Goal: Information Seeking & Learning: Learn about a topic

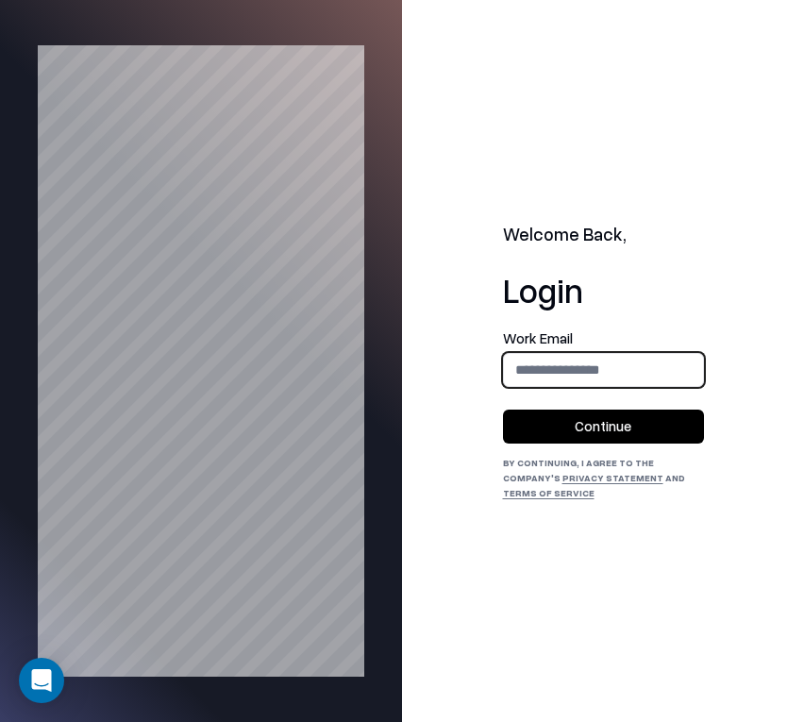
click at [591, 382] on input "email" at bounding box center [603, 369] width 199 height 35
type input "**********"
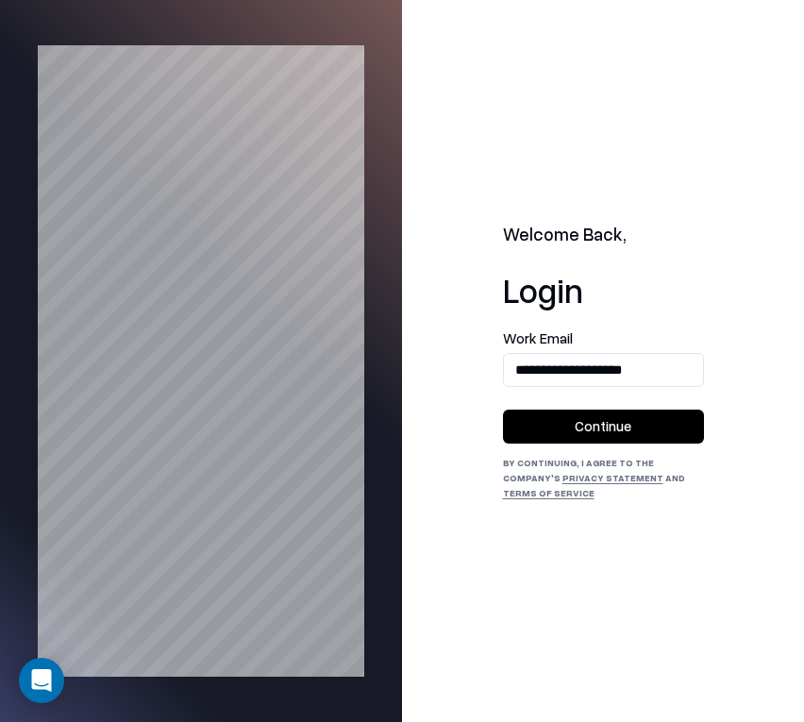
click at [584, 430] on button "Continue" at bounding box center [603, 427] width 201 height 34
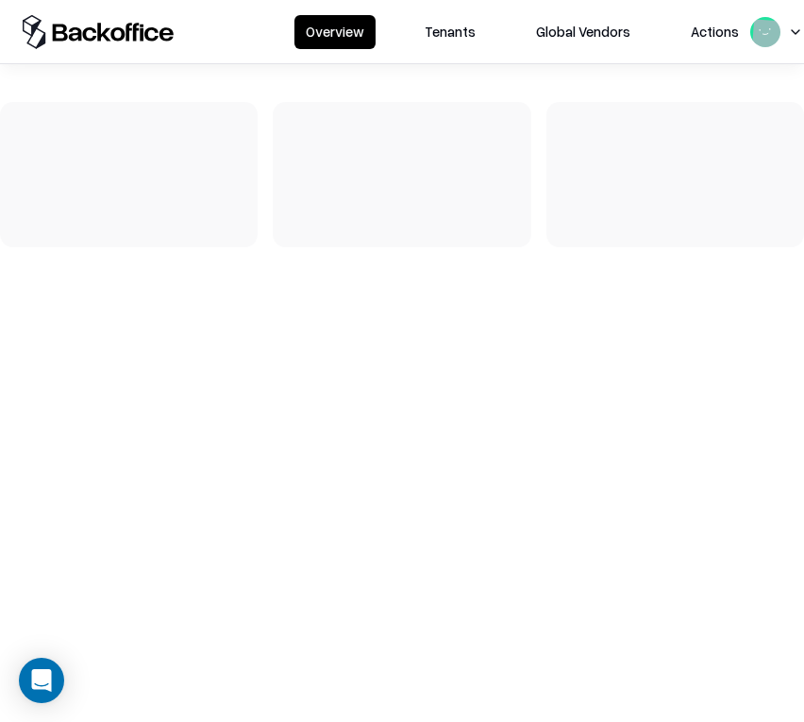
click at [456, 29] on button "Tenants" at bounding box center [451, 32] width 74 height 34
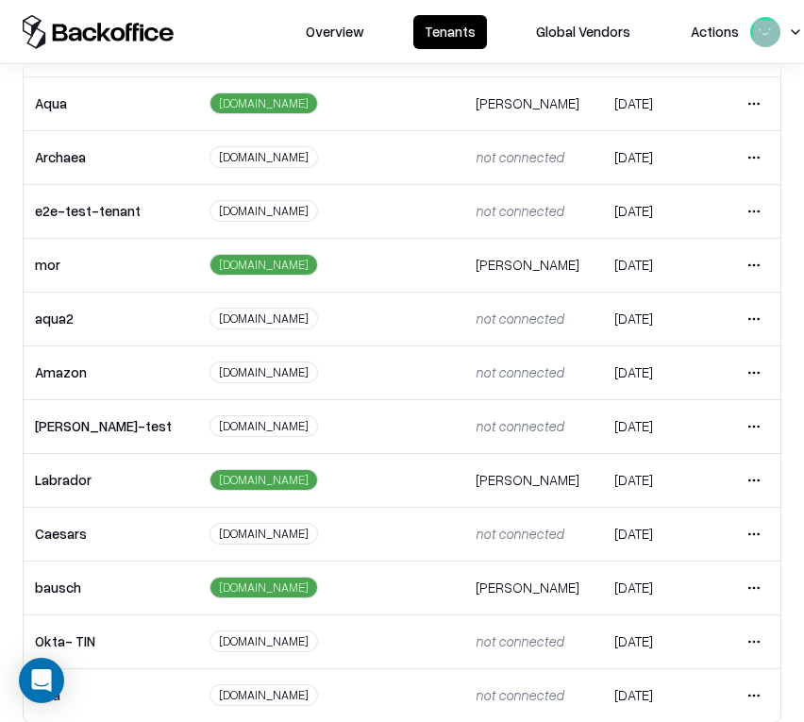
scroll to position [316, 0]
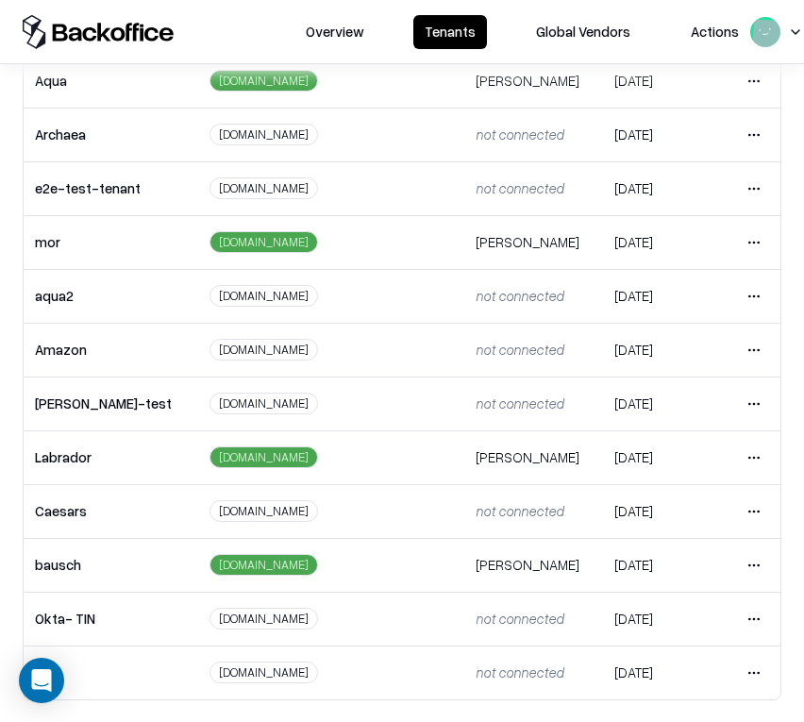
click at [764, 564] on html "Overview Tenants Global Vendors Actions Tenants Add Tenant Tenant name Domain A…" at bounding box center [402, 361] width 804 height 722
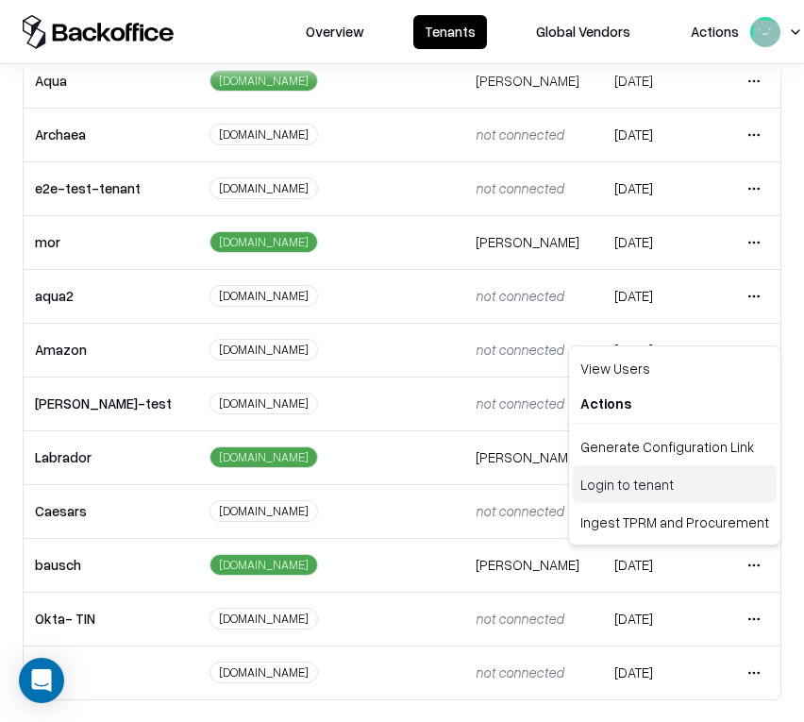
click at [647, 479] on div "Login to tenant" at bounding box center [675, 484] width 204 height 38
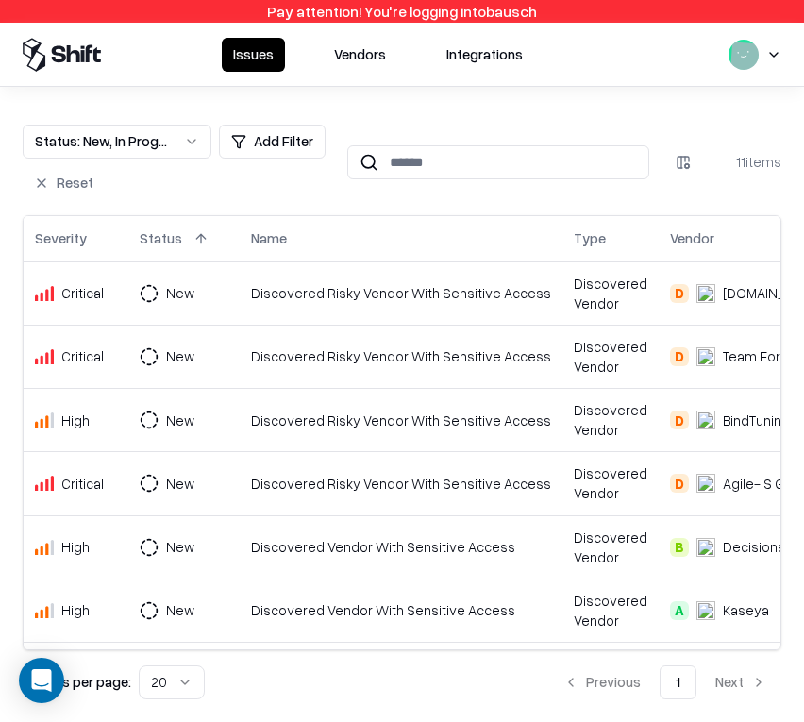
click at [367, 64] on button "Vendors" at bounding box center [360, 55] width 75 height 34
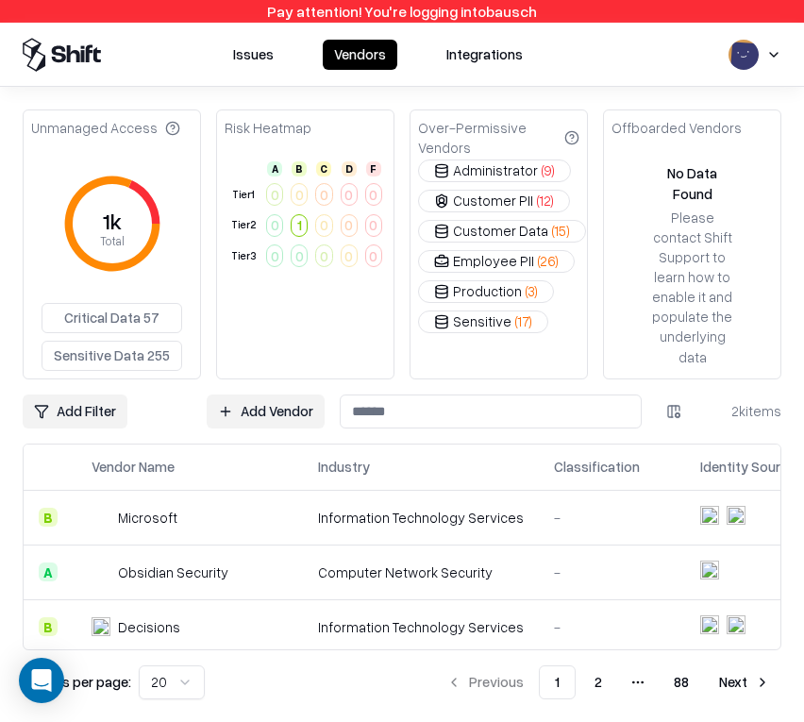
click at [32, 411] on html "Pay attention! You're logging into bausch Issues Vendors Integrations Unmanaged…" at bounding box center [402, 361] width 804 height 722
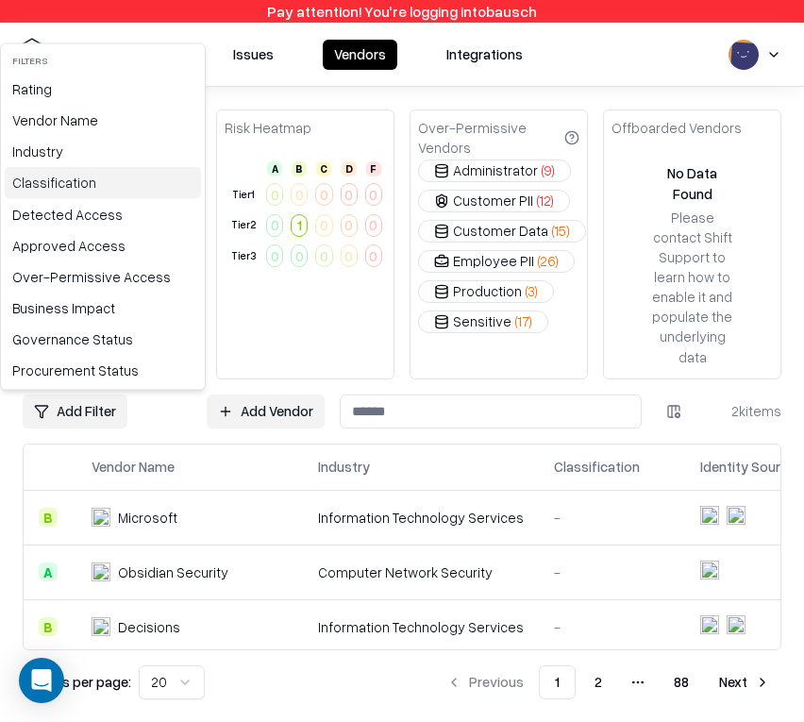
click at [50, 179] on div "Classification" at bounding box center [103, 182] width 196 height 31
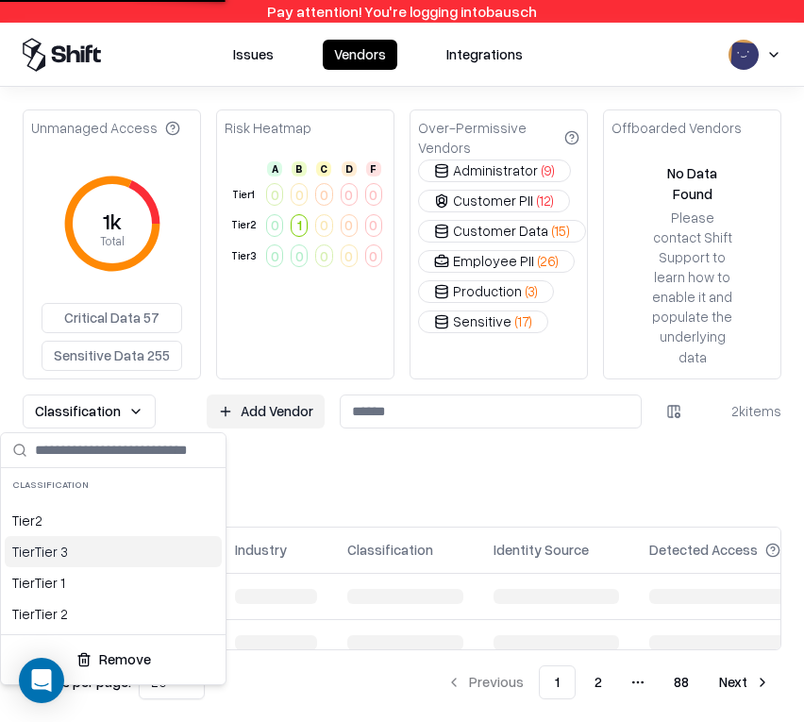
drag, startPoint x: 85, startPoint y: 550, endPoint x: 103, endPoint y: 547, distance: 18.3
click at [85, 550] on div "Tier Tier 3" at bounding box center [113, 551] width 217 height 31
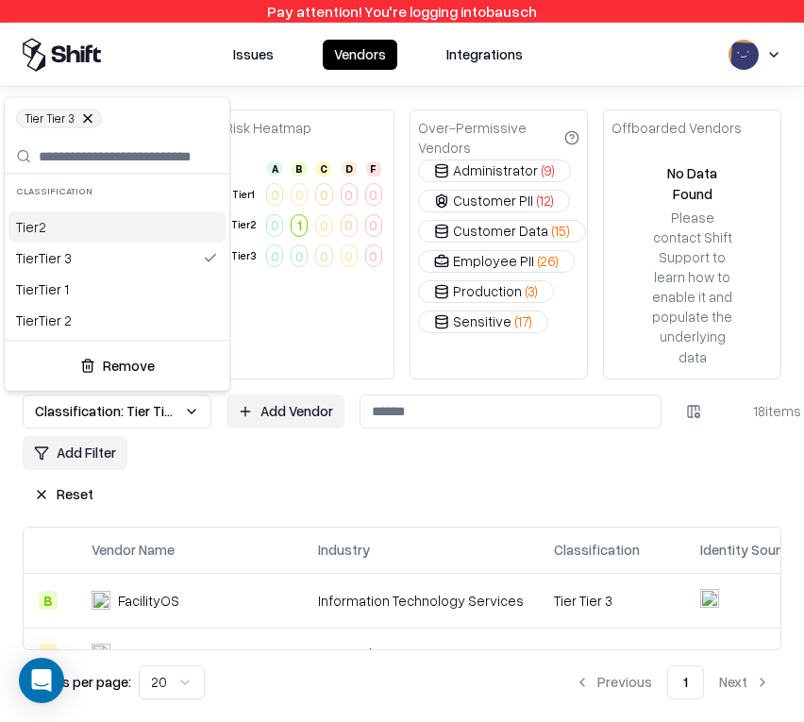
click at [563, 591] on html "Pay attention! You're logging into bausch Issues Vendors Integrations Unmanaged…" at bounding box center [402, 361] width 804 height 722
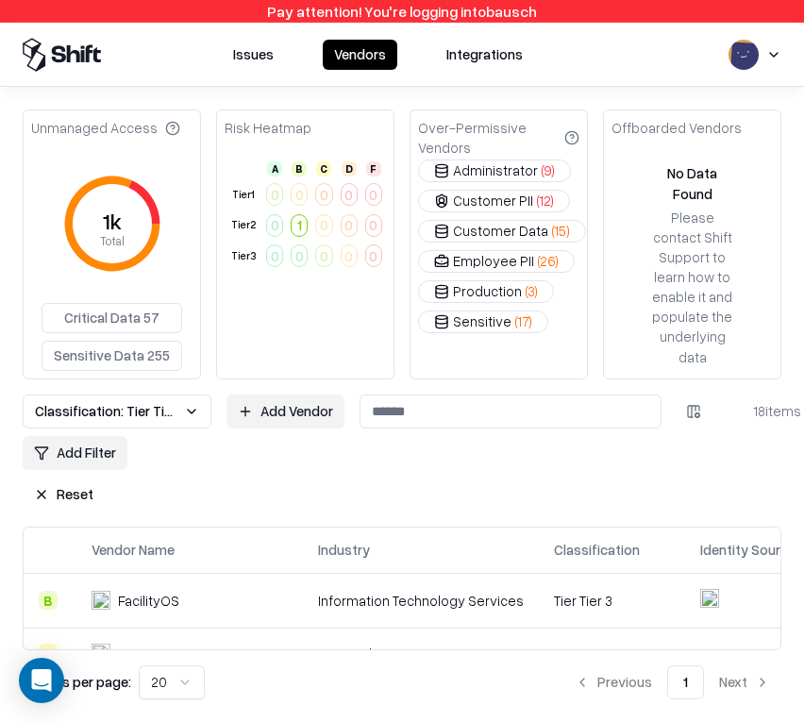
click at [568, 603] on div "Tier Tier 3" at bounding box center [612, 601] width 116 height 20
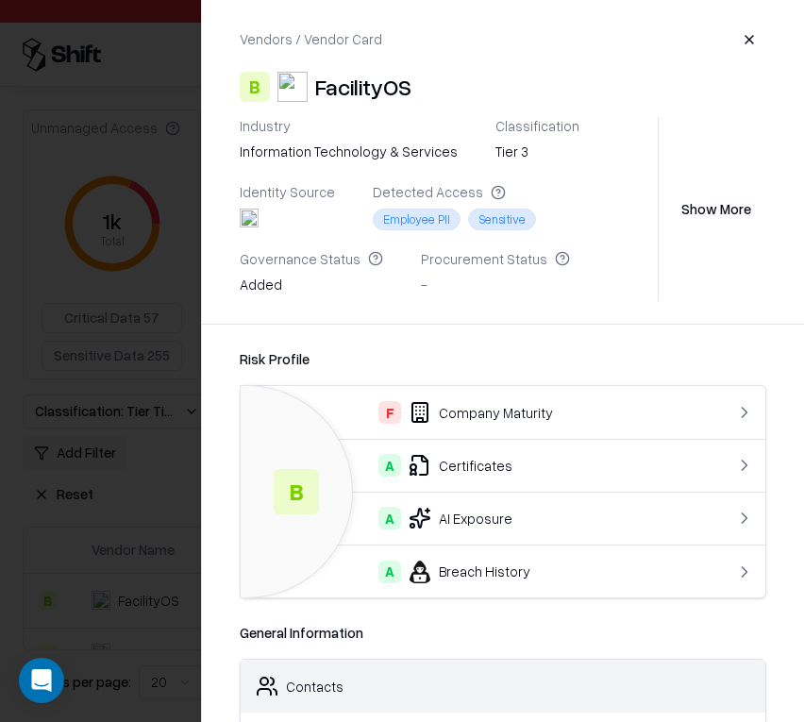
click at [146, 286] on div at bounding box center [402, 361] width 804 height 722
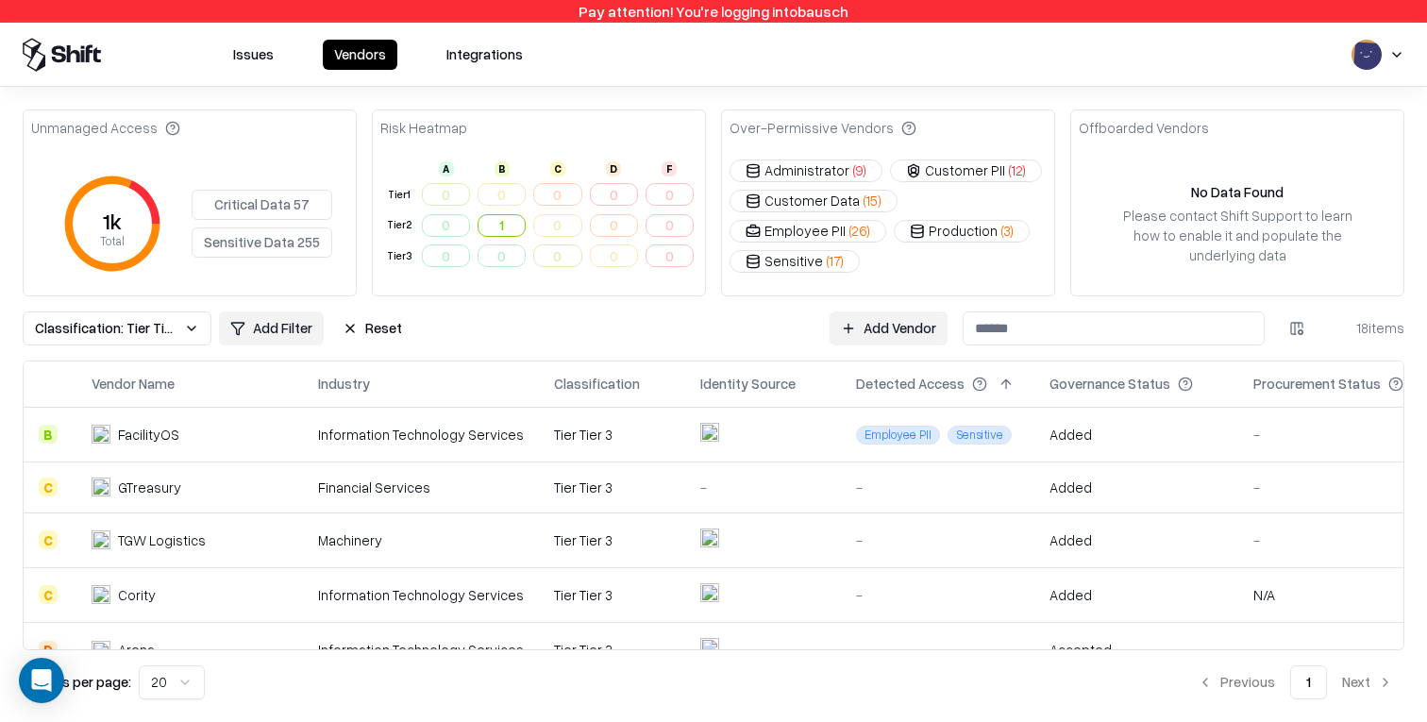
click at [606, 435] on div "Tier Tier 3" at bounding box center [612, 435] width 116 height 20
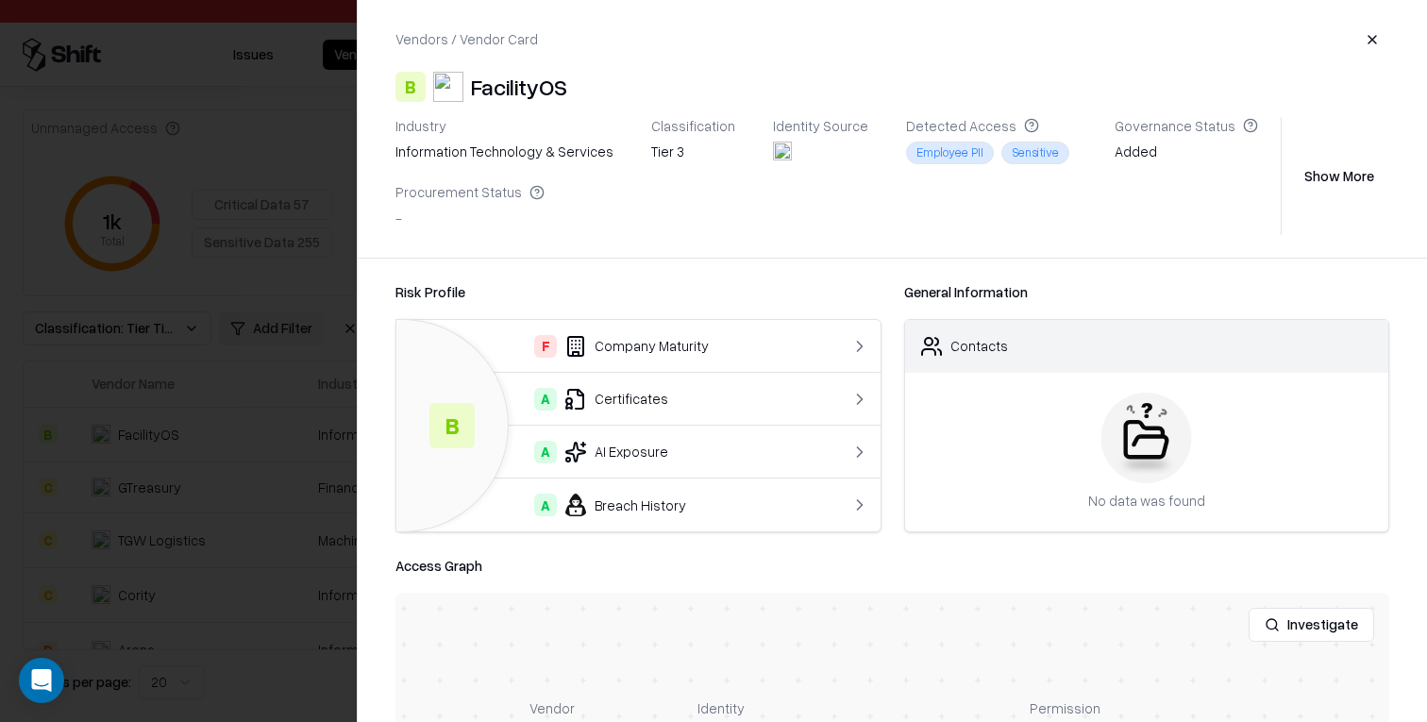
click at [651, 153] on div "Tier 3" at bounding box center [693, 152] width 84 height 20
click at [195, 282] on div at bounding box center [713, 361] width 1427 height 722
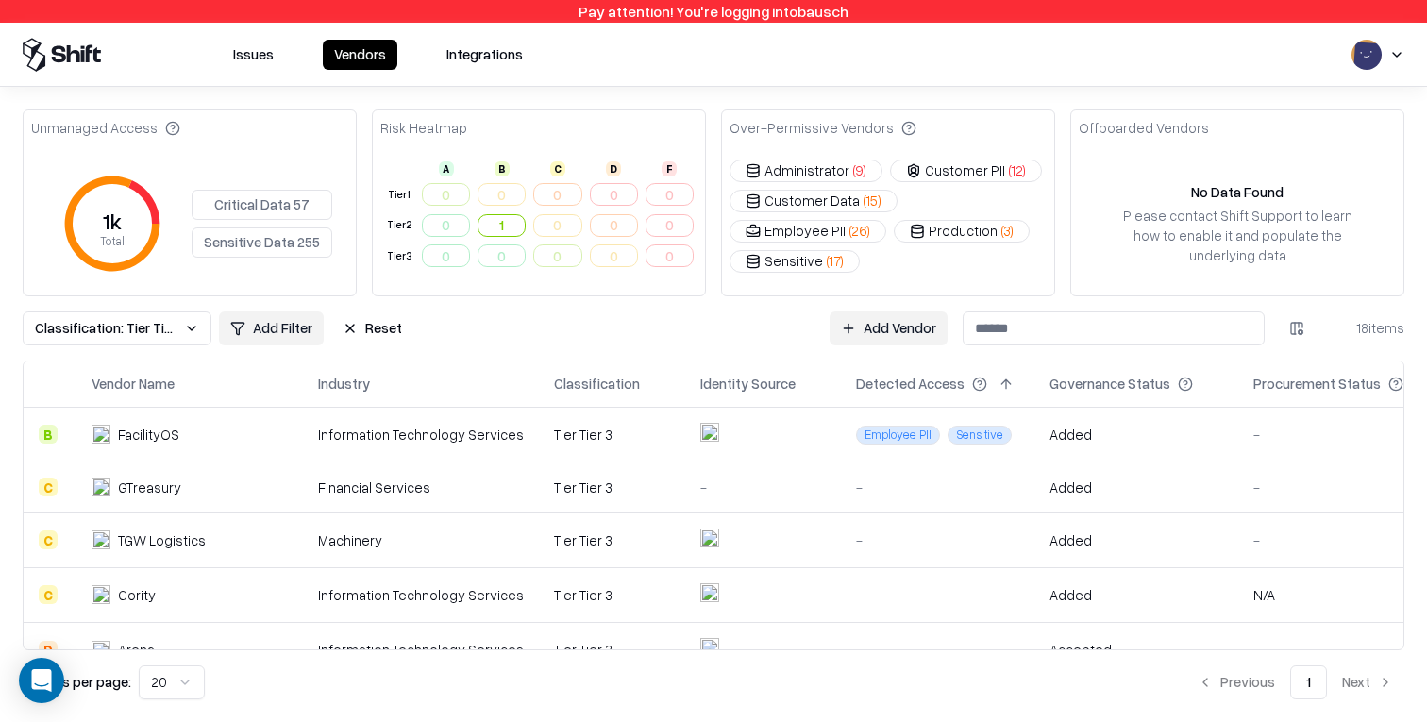
click at [803, 435] on td at bounding box center [763, 434] width 156 height 55
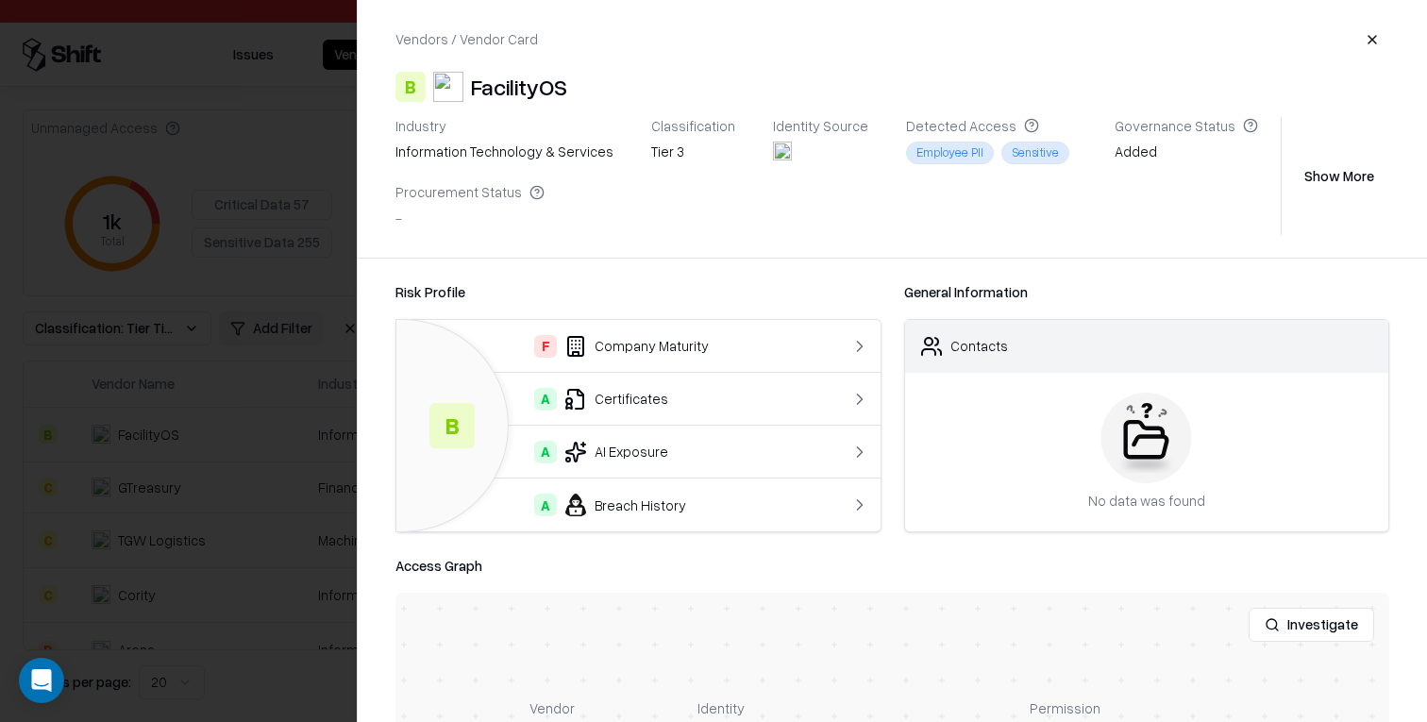
click at [234, 292] on div at bounding box center [713, 361] width 1427 height 722
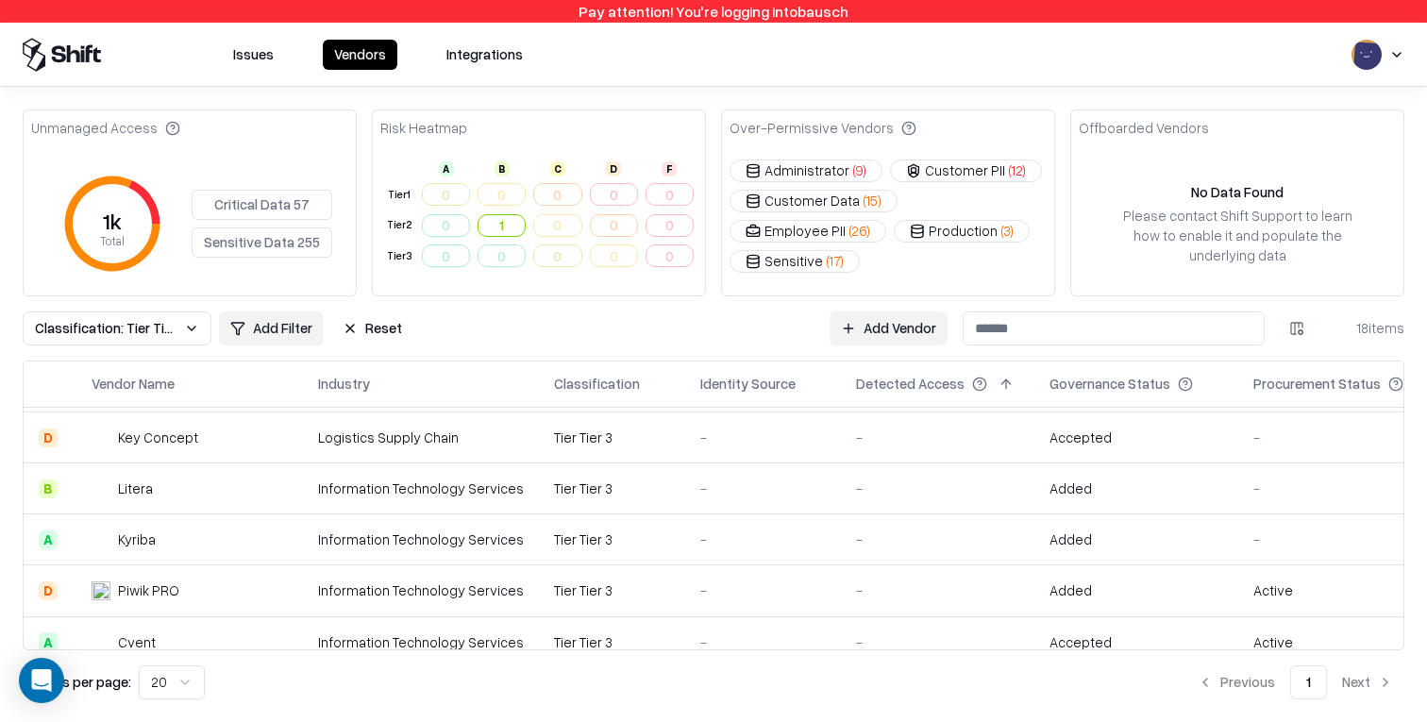
scroll to position [692, 0]
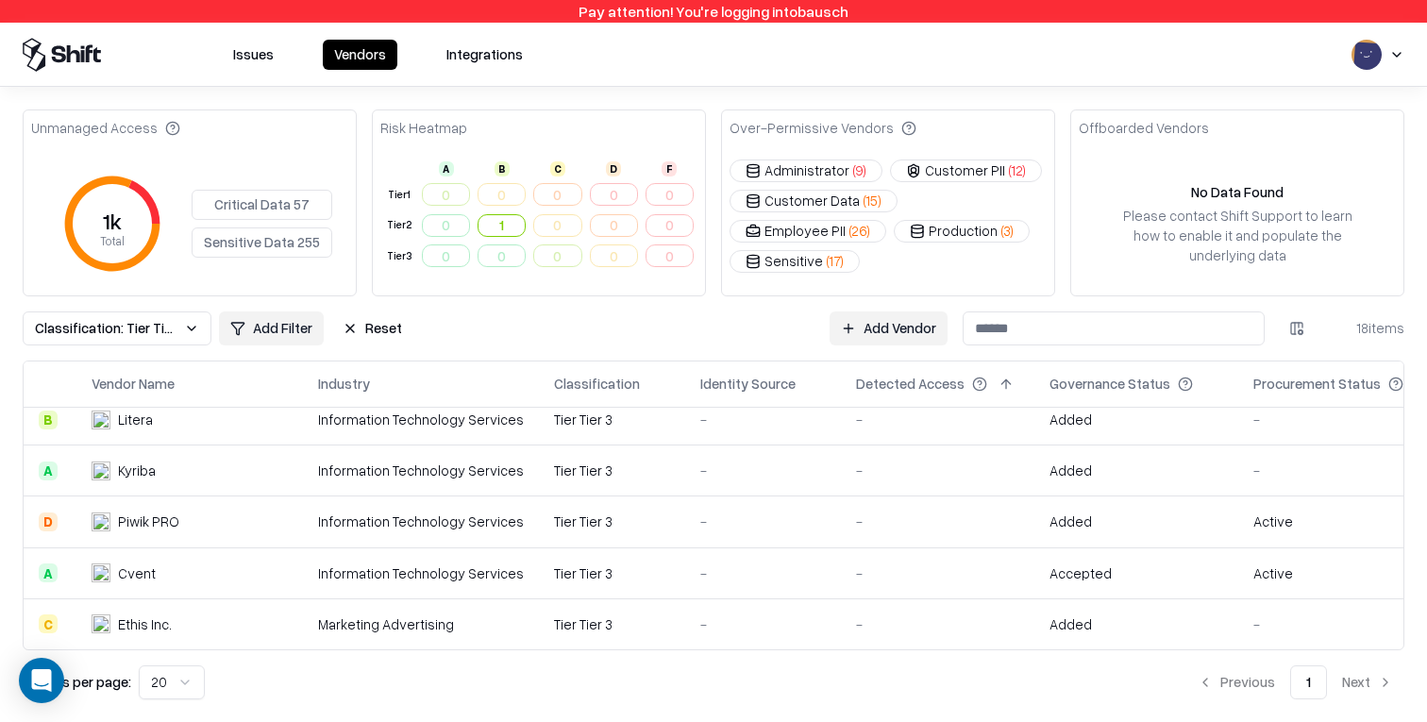
click at [584, 517] on div "Tier Tier 3" at bounding box center [612, 522] width 116 height 20
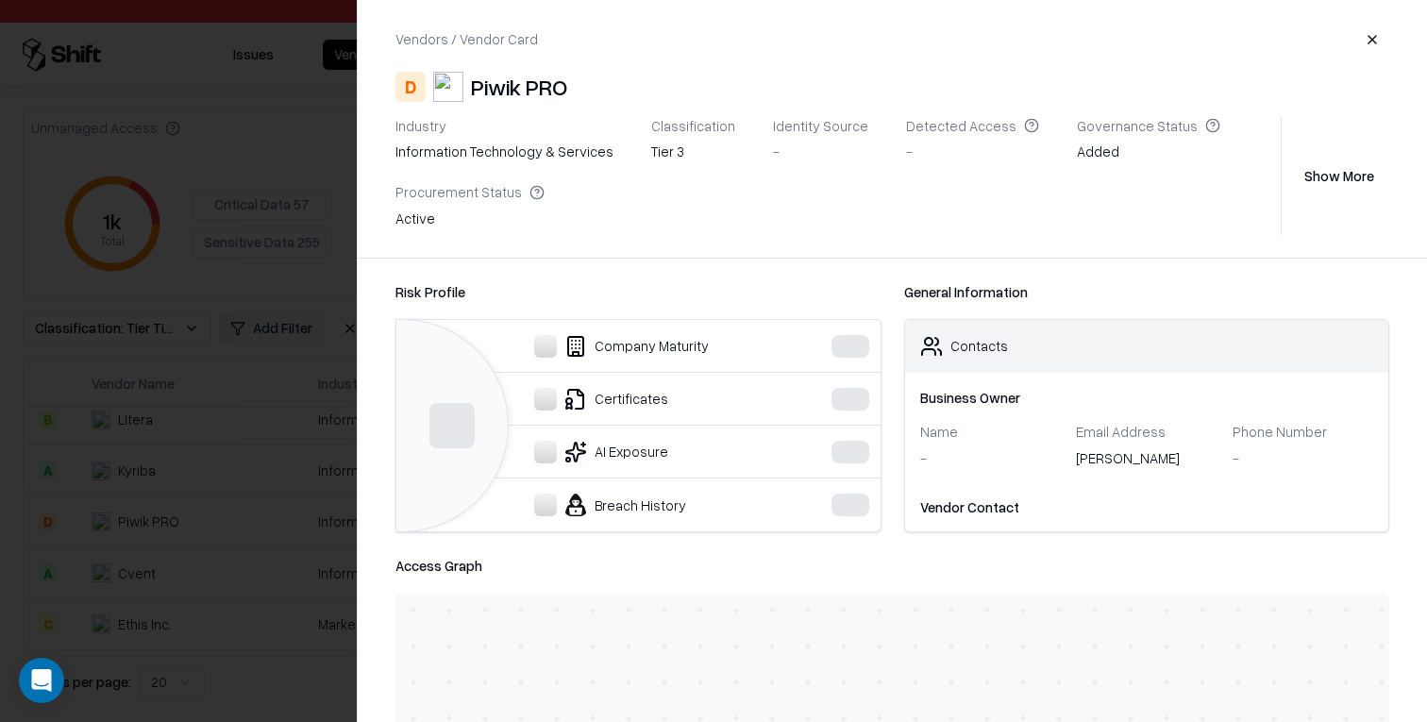
click at [313, 301] on div at bounding box center [713, 361] width 1427 height 722
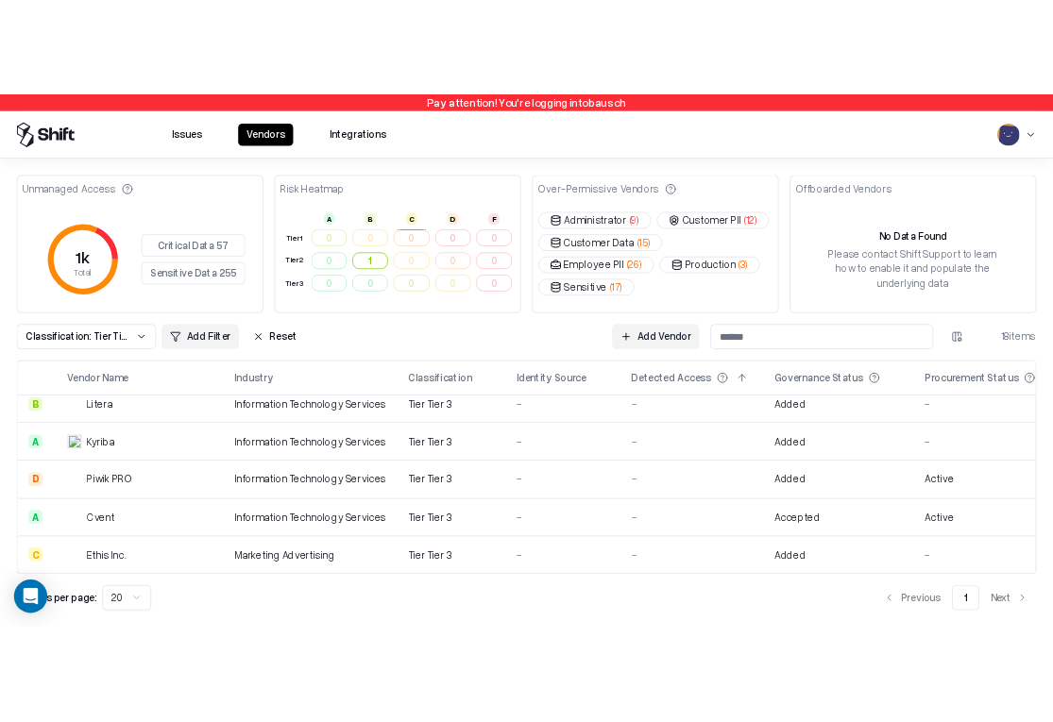
scroll to position [0, 0]
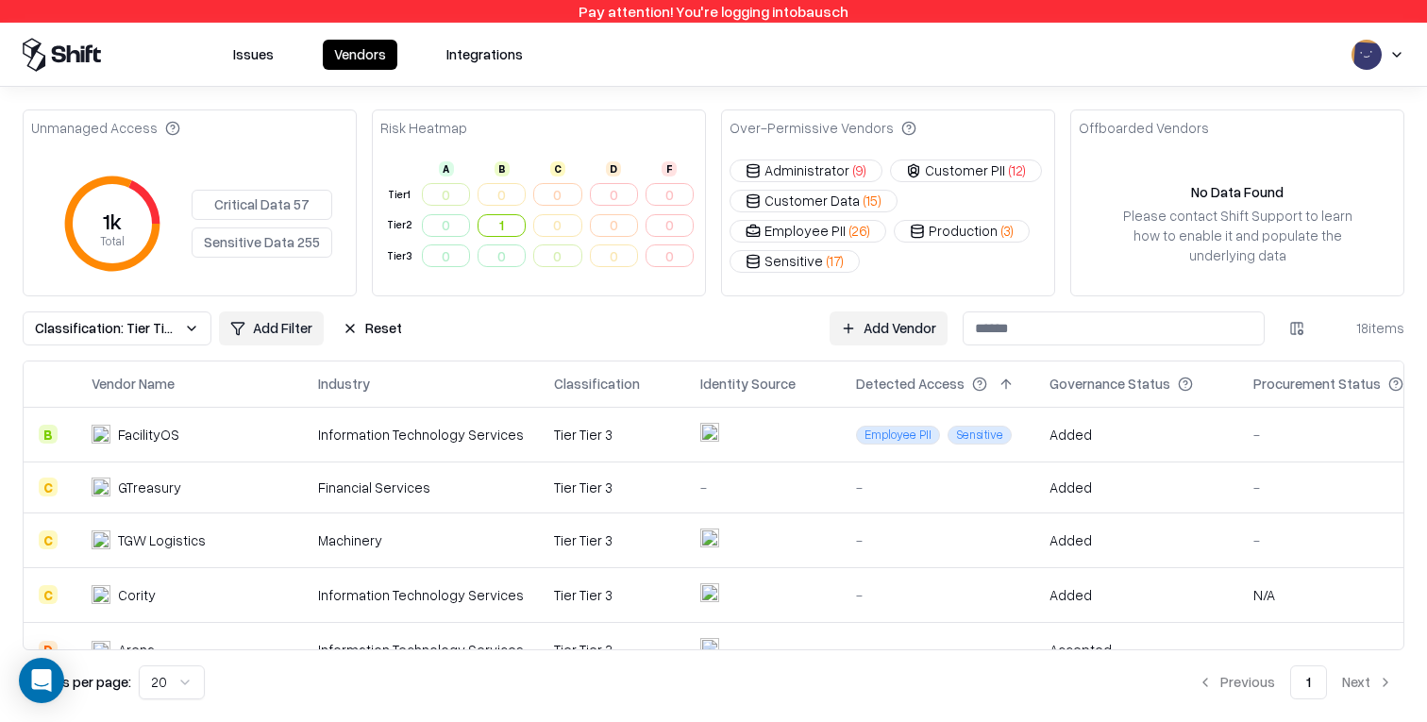
click at [637, 473] on td "Tier Tier 3" at bounding box center [612, 487] width 146 height 51
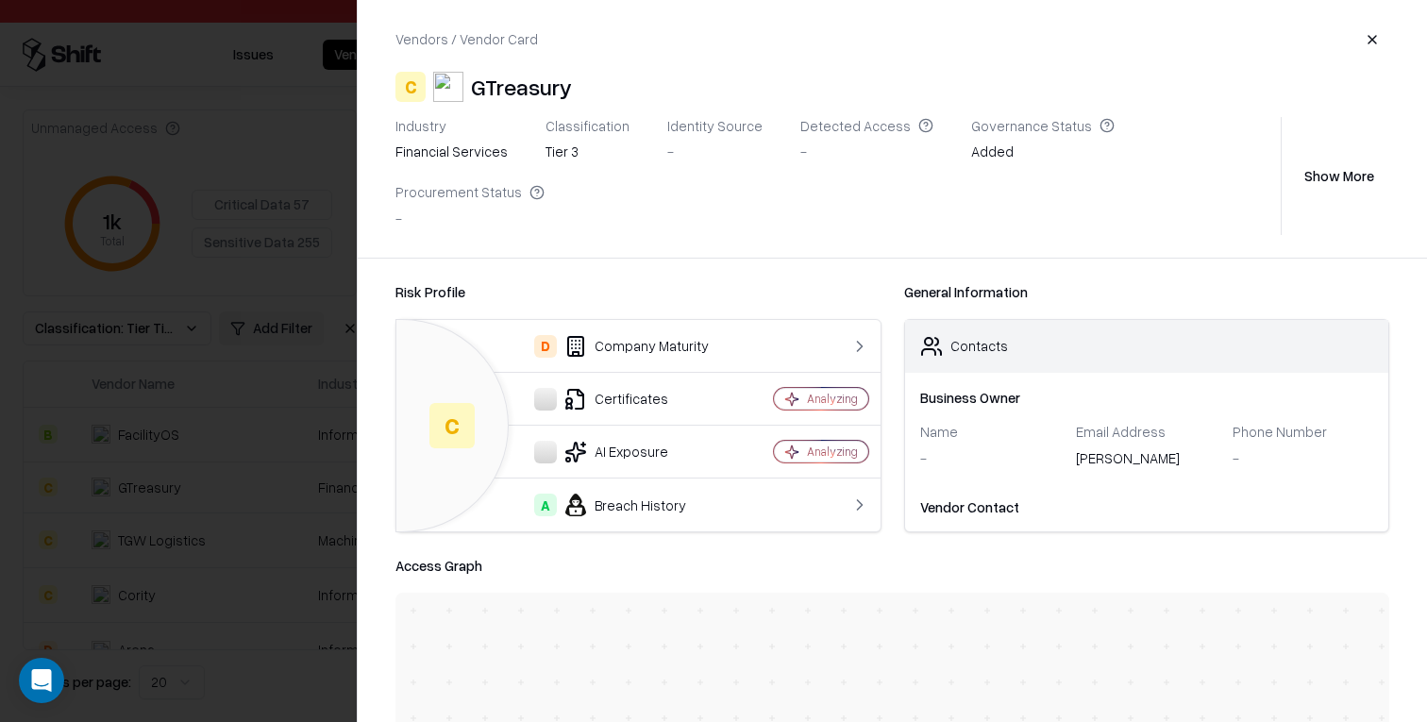
click at [321, 248] on div at bounding box center [713, 361] width 1427 height 722
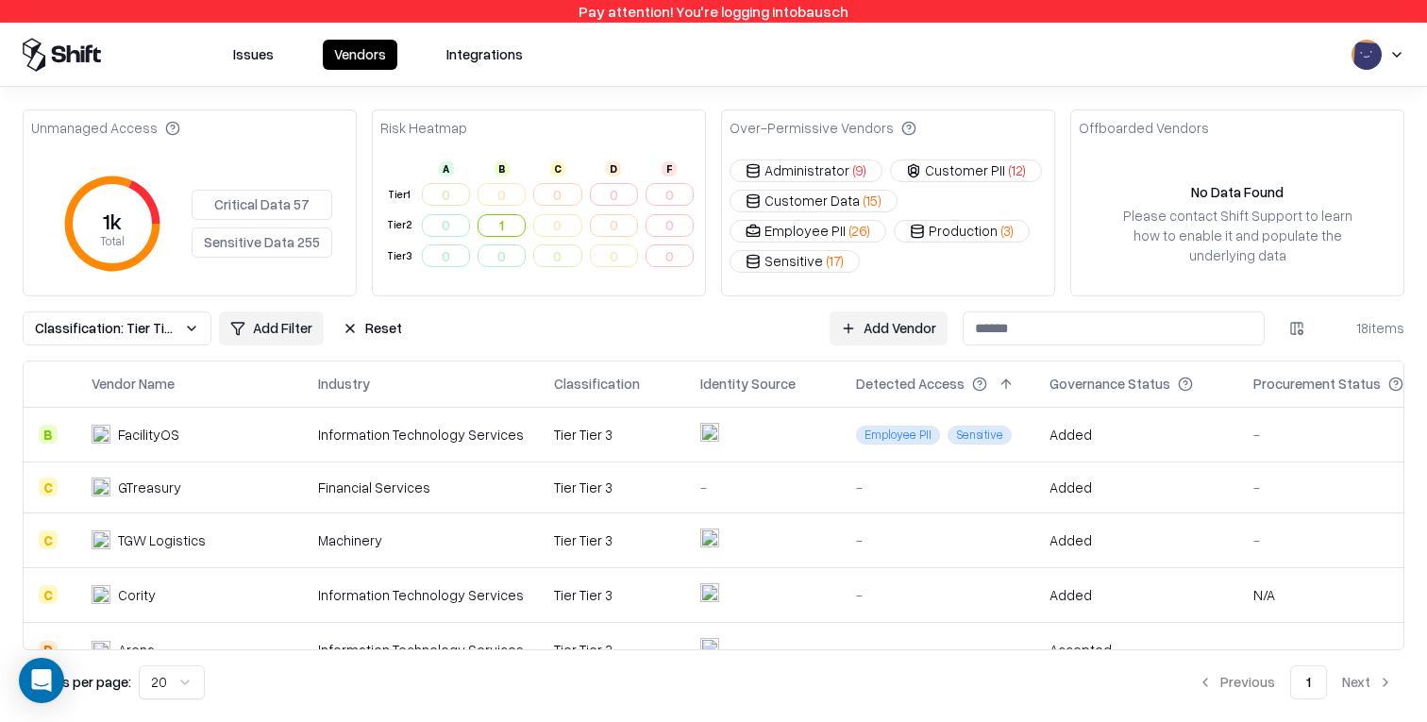
click at [67, 61] on icon at bounding box center [73, 52] width 13 height 17
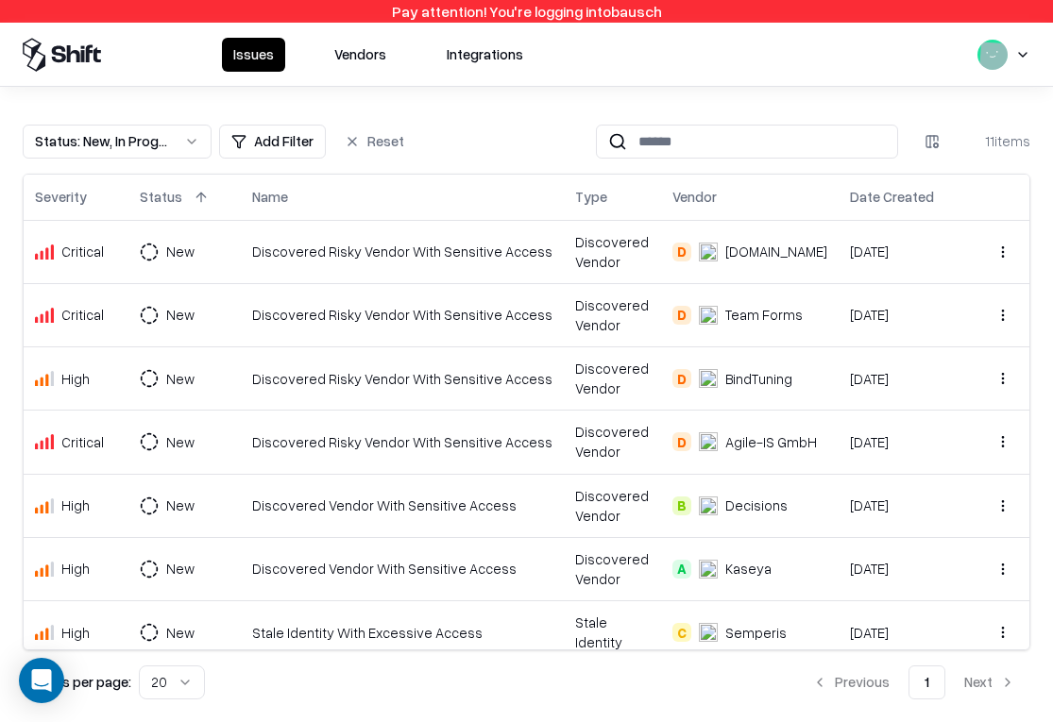
click at [381, 54] on button "Vendors" at bounding box center [360, 55] width 75 height 34
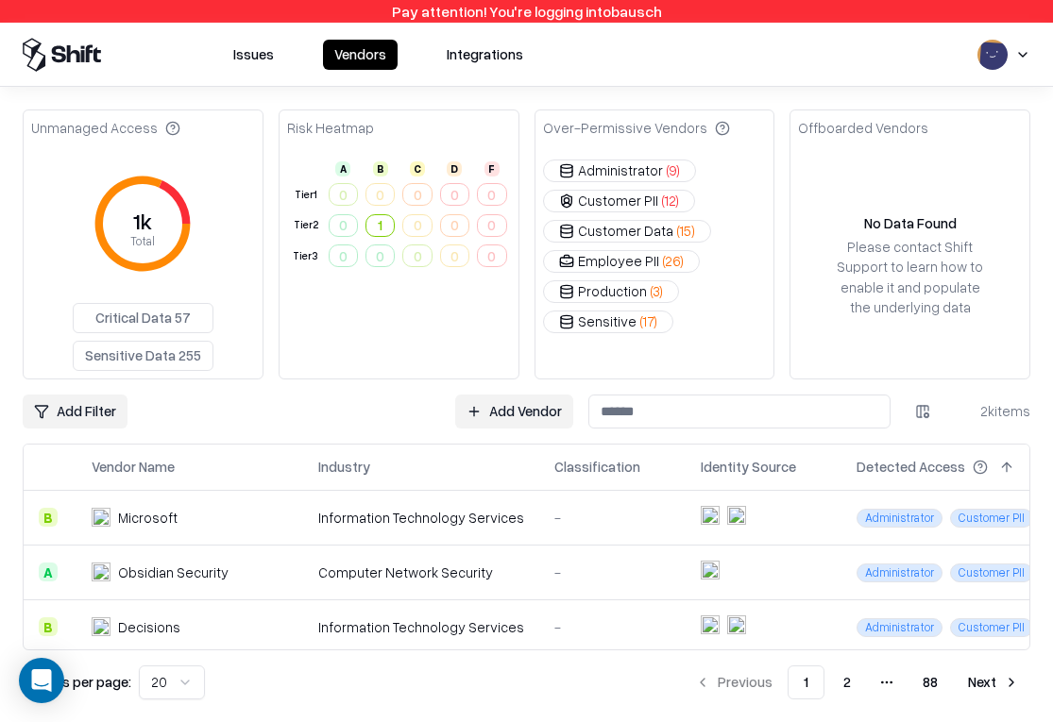
click at [140, 327] on button "Critical Data 57" at bounding box center [143, 318] width 141 height 30
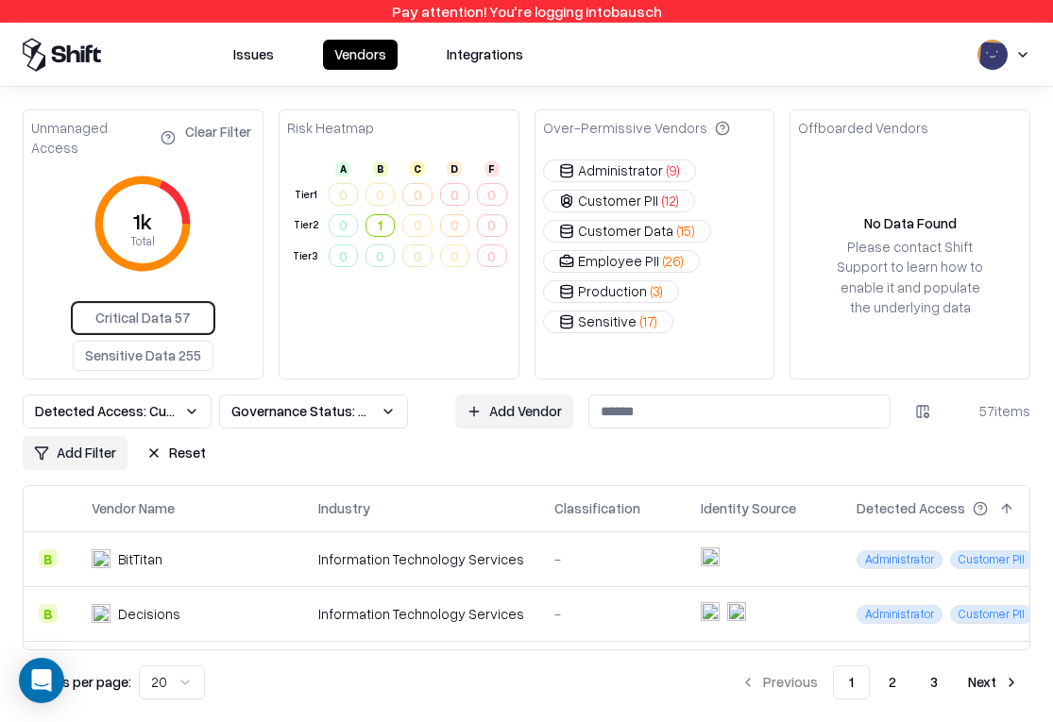
click at [261, 59] on button "Issues" at bounding box center [253, 55] width 63 height 30
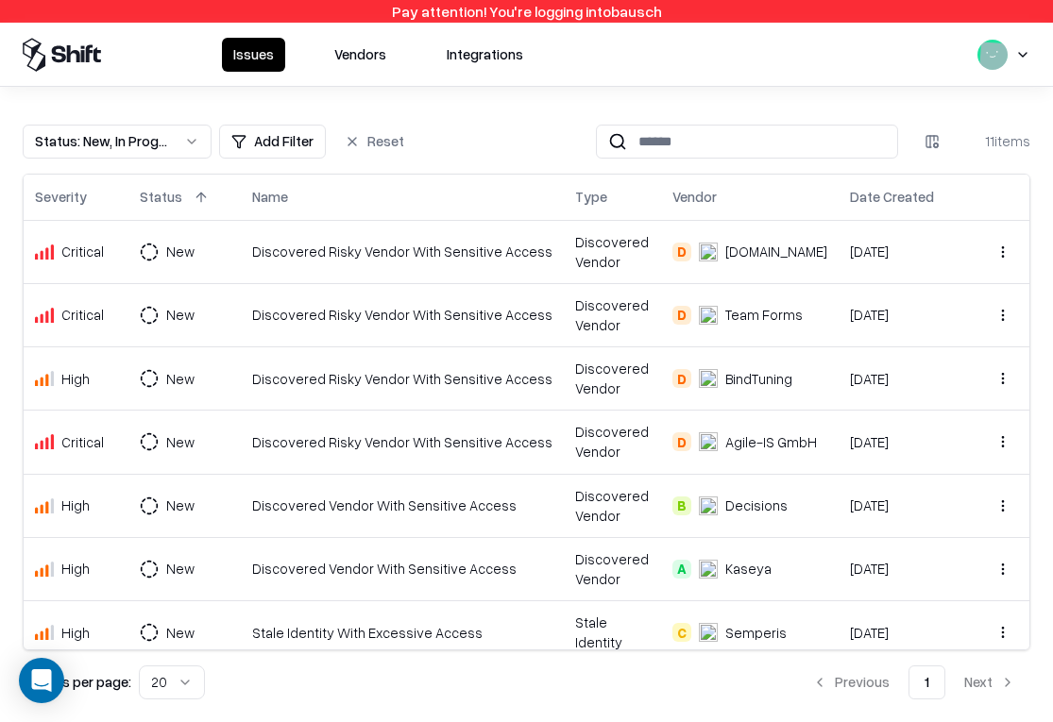
click at [492, 237] on td "Discovered Risky Vendor With Sensitive Access" at bounding box center [402, 251] width 323 height 63
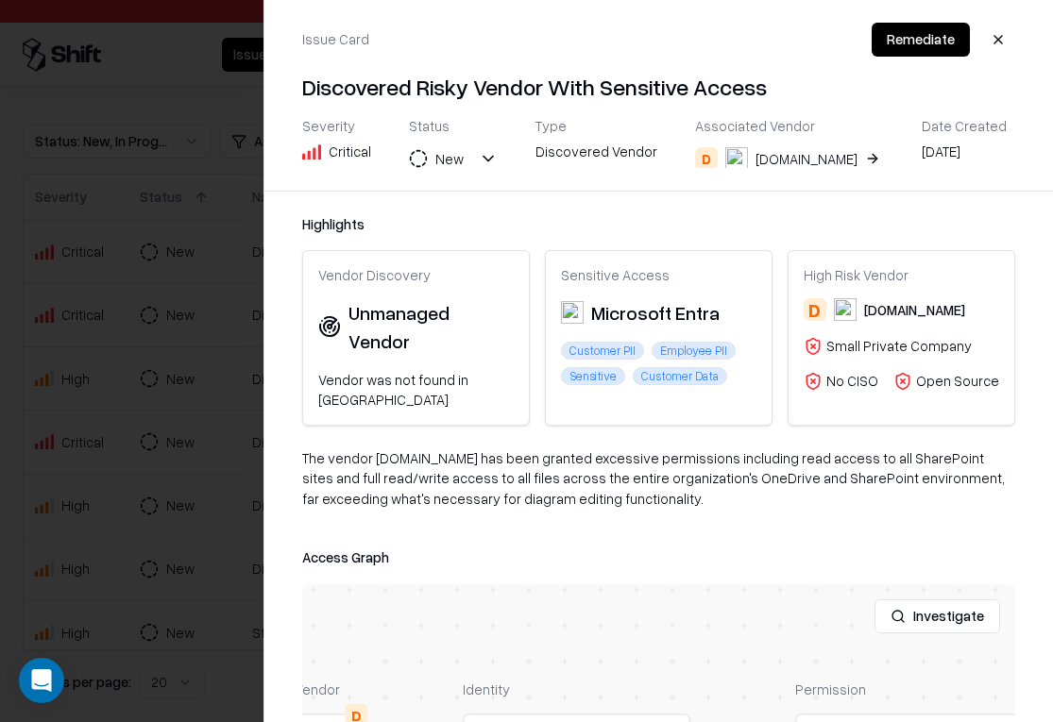
click at [240, 316] on div at bounding box center [526, 361] width 1053 height 722
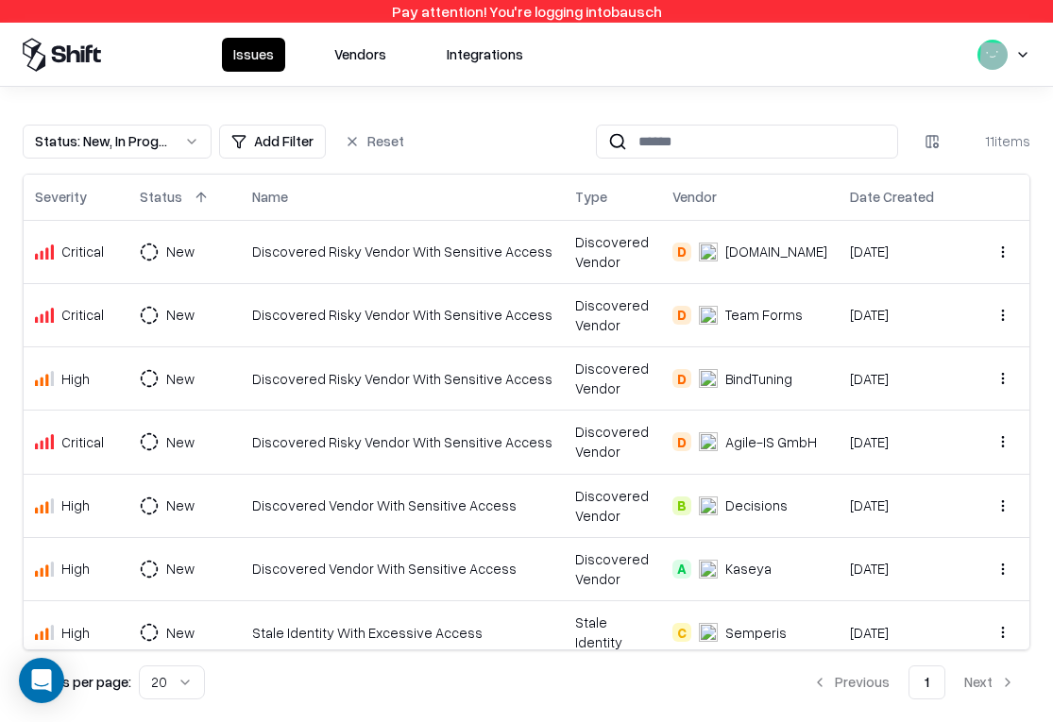
click at [359, 42] on button "Vendors" at bounding box center [360, 55] width 75 height 34
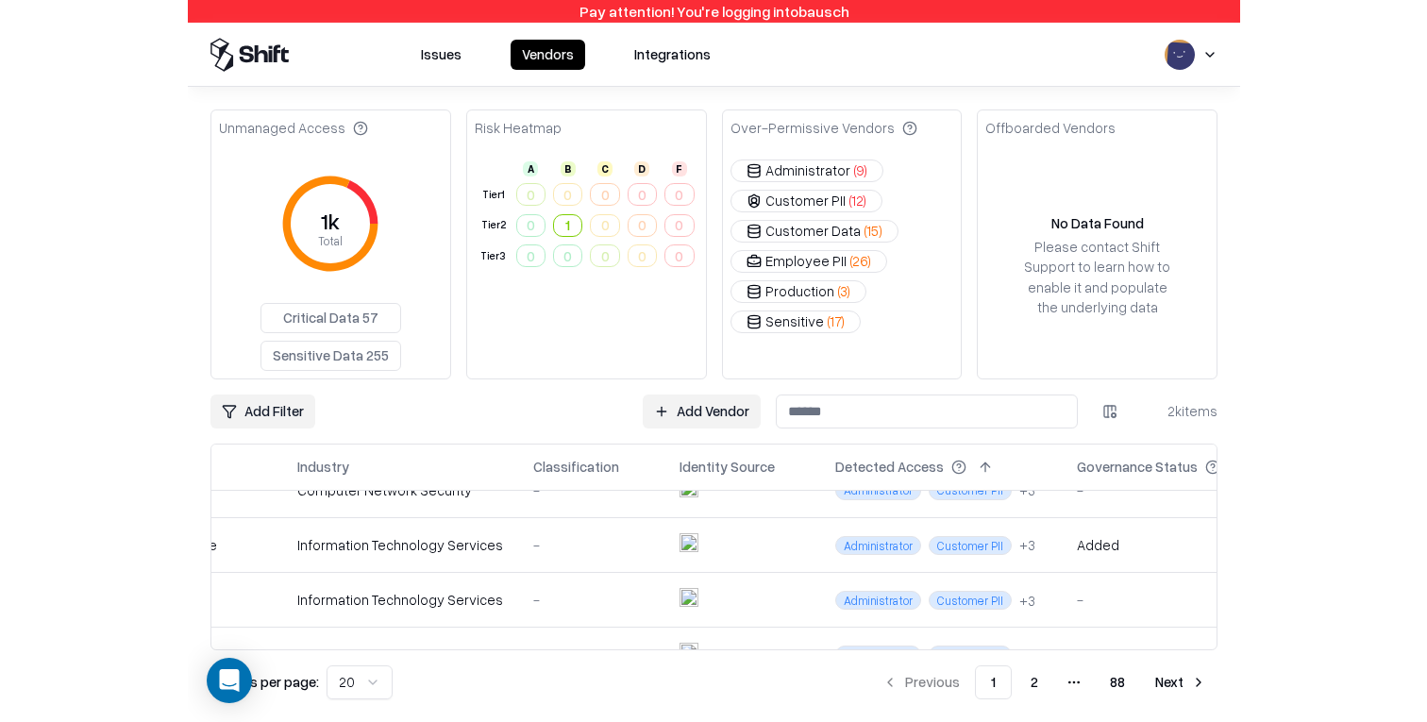
scroll to position [631, 0]
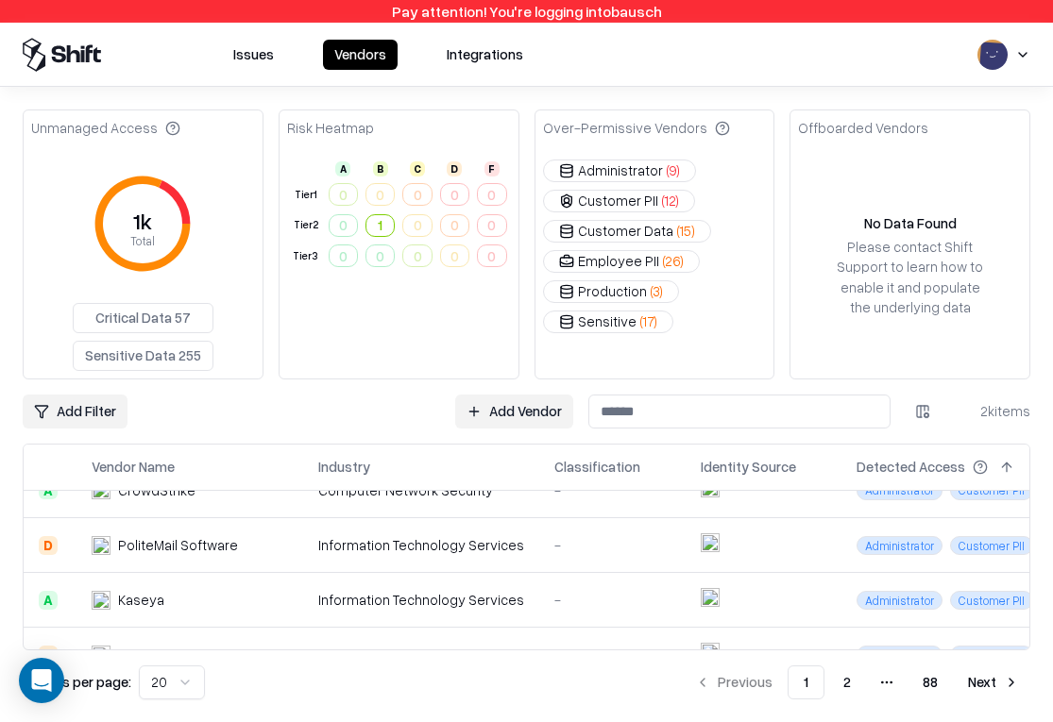
click at [19, 414] on div "Unmanaged Access 1k Total Critical Data 57 Sensitive Data 255 Risk Heatmap A B …" at bounding box center [526, 404] width 1053 height 635
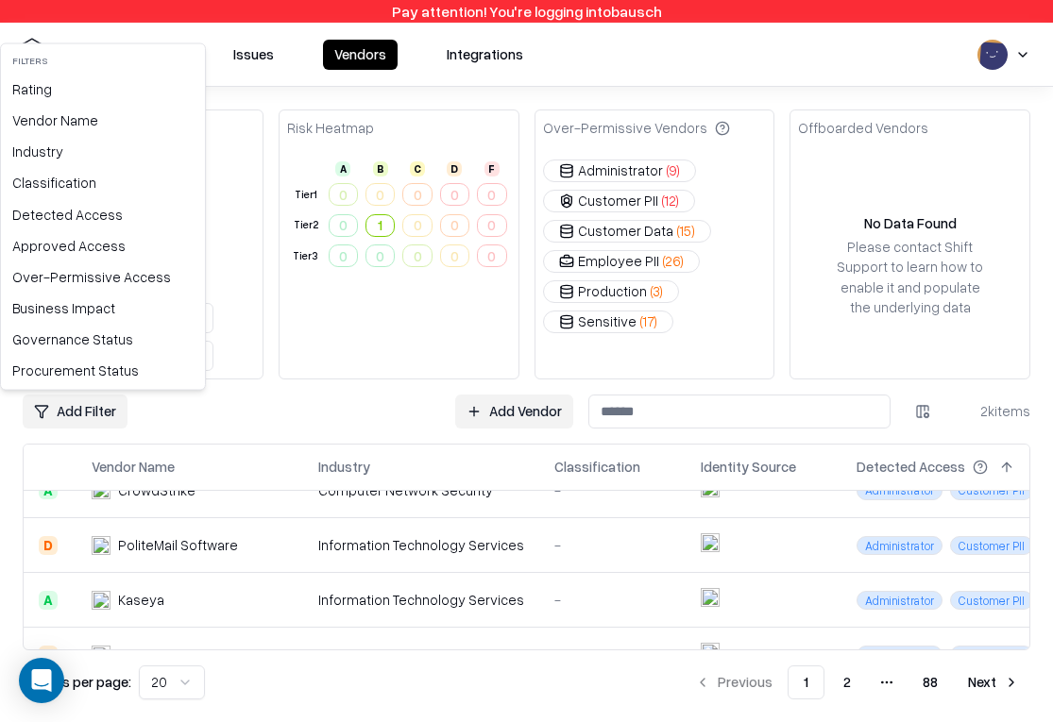
click at [35, 413] on html "Pay attention! You're logging into bausch Issues Vendors Integrations Unmanaged…" at bounding box center [526, 361] width 1053 height 722
click at [524, 116] on html "Pay attention! You're logging into bausch Issues Vendors Integrations Unmanaged…" at bounding box center [526, 361] width 1053 height 722
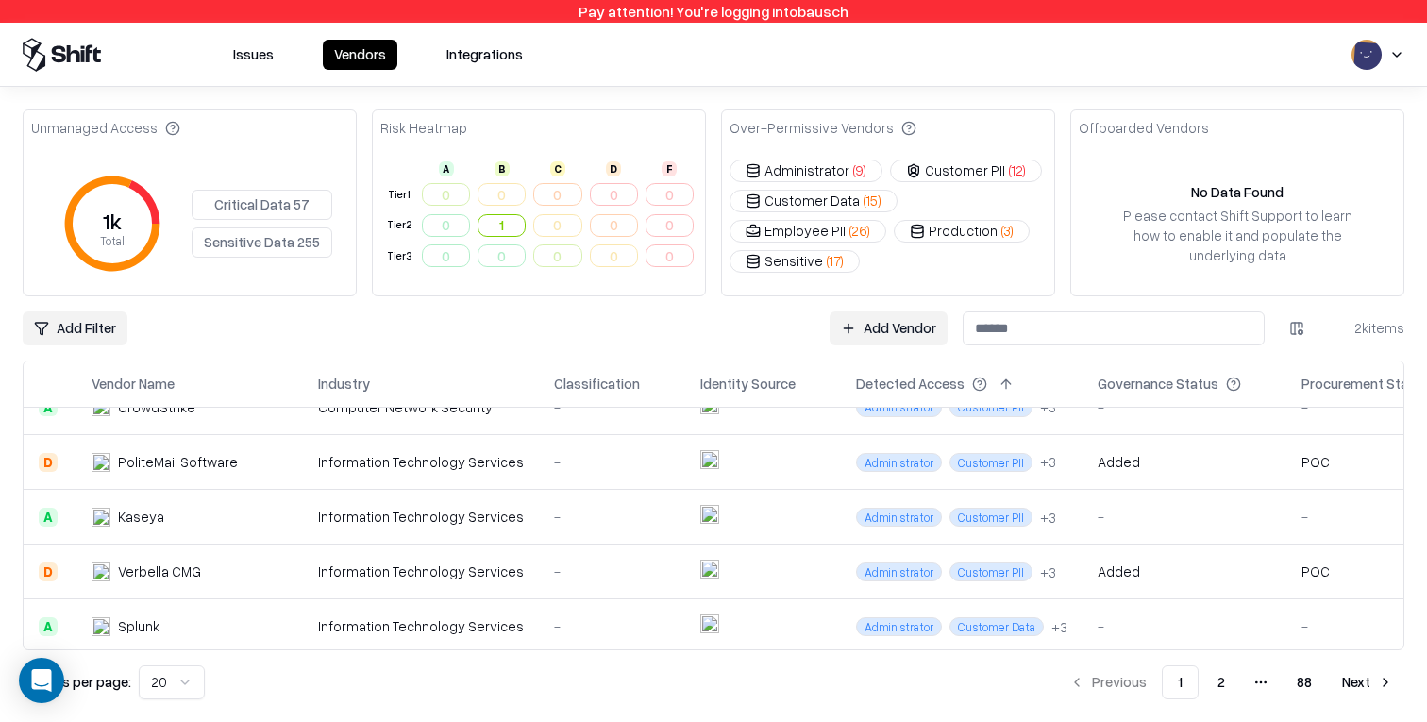
drag, startPoint x: 763, startPoint y: 222, endPoint x: 790, endPoint y: 228, distance: 28.2
click at [803, 222] on button "Production ( 3 )" at bounding box center [962, 231] width 136 height 23
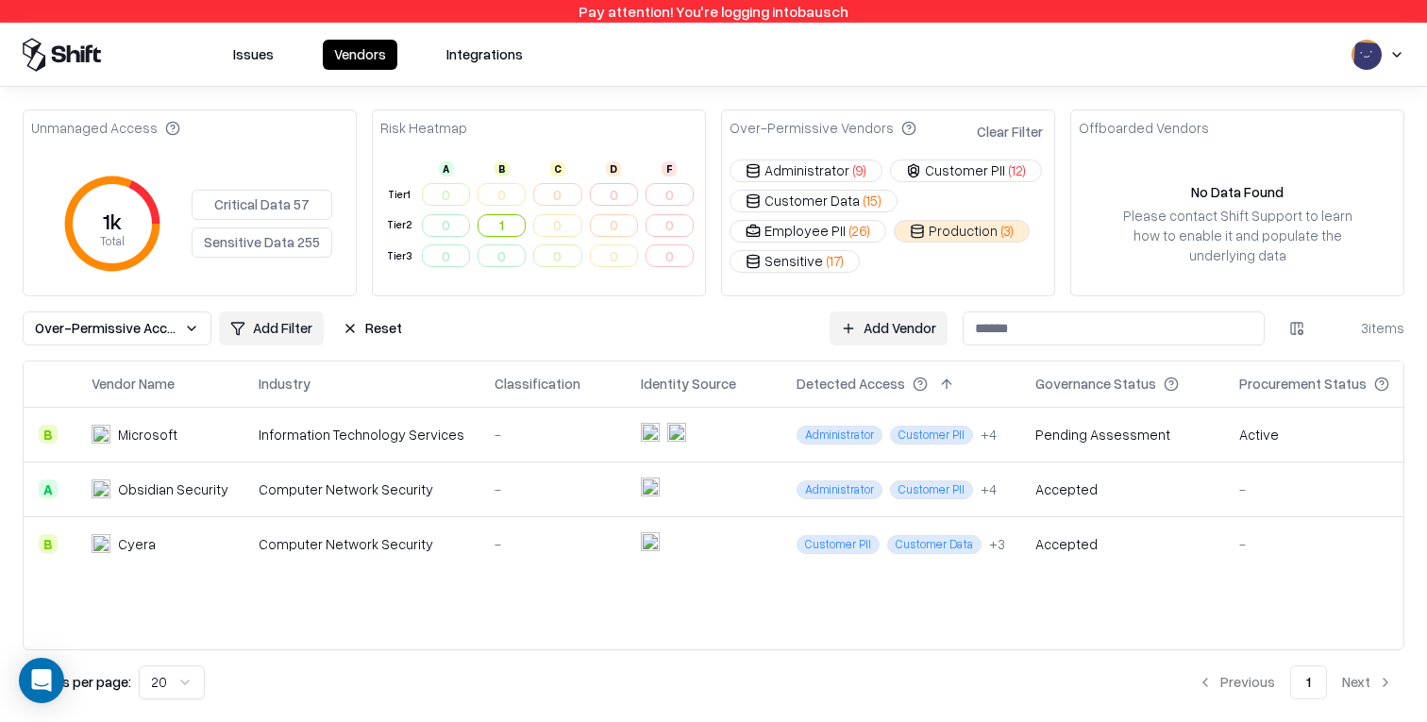
click at [803, 327] on html "Pay attention! You're logging into bausch Issues Vendors Integrations Unmanaged…" at bounding box center [713, 361] width 1427 height 722
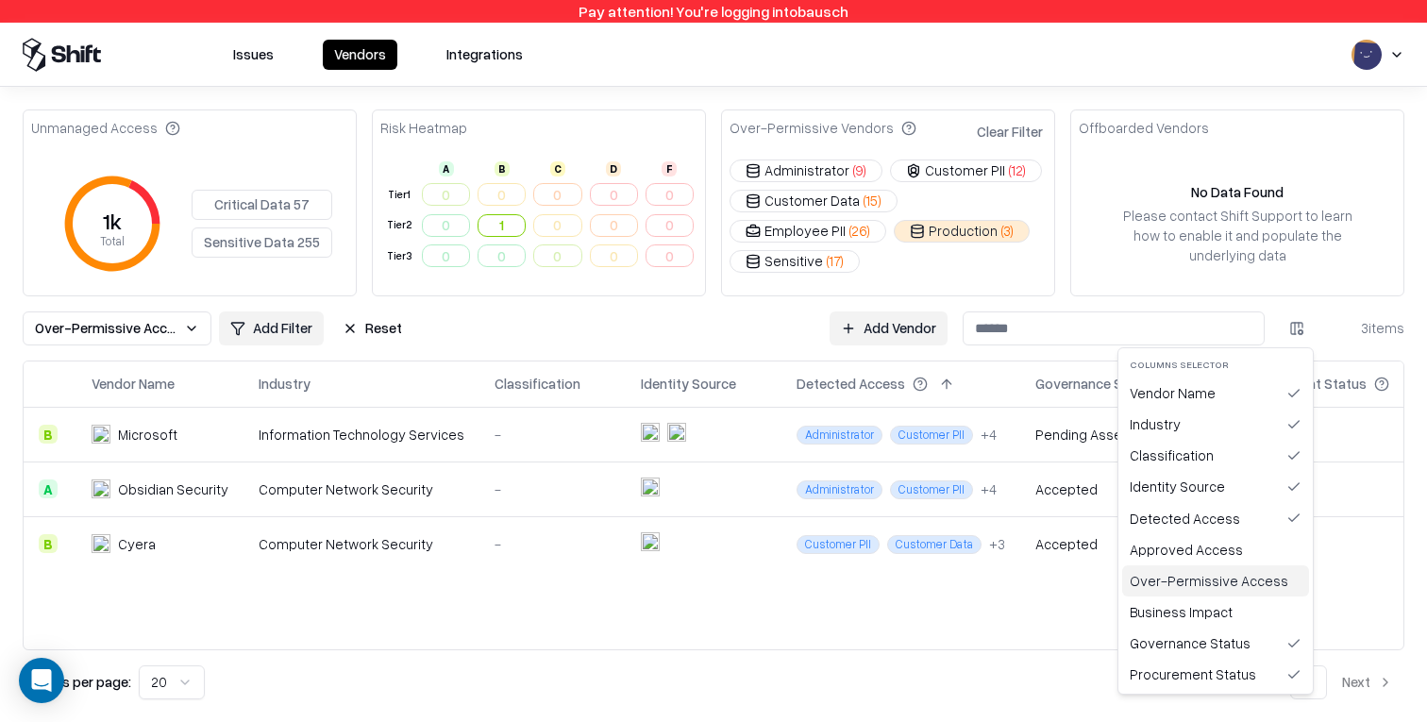
click at [803, 579] on div "Over-Permissive Access" at bounding box center [1216, 580] width 187 height 31
click at [803, 333] on html "Pay attention! You're logging into bausch Issues Vendors Integrations Unmanaged…" at bounding box center [713, 361] width 1427 height 722
click at [803, 550] on div "Approved Access" at bounding box center [1221, 549] width 196 height 31
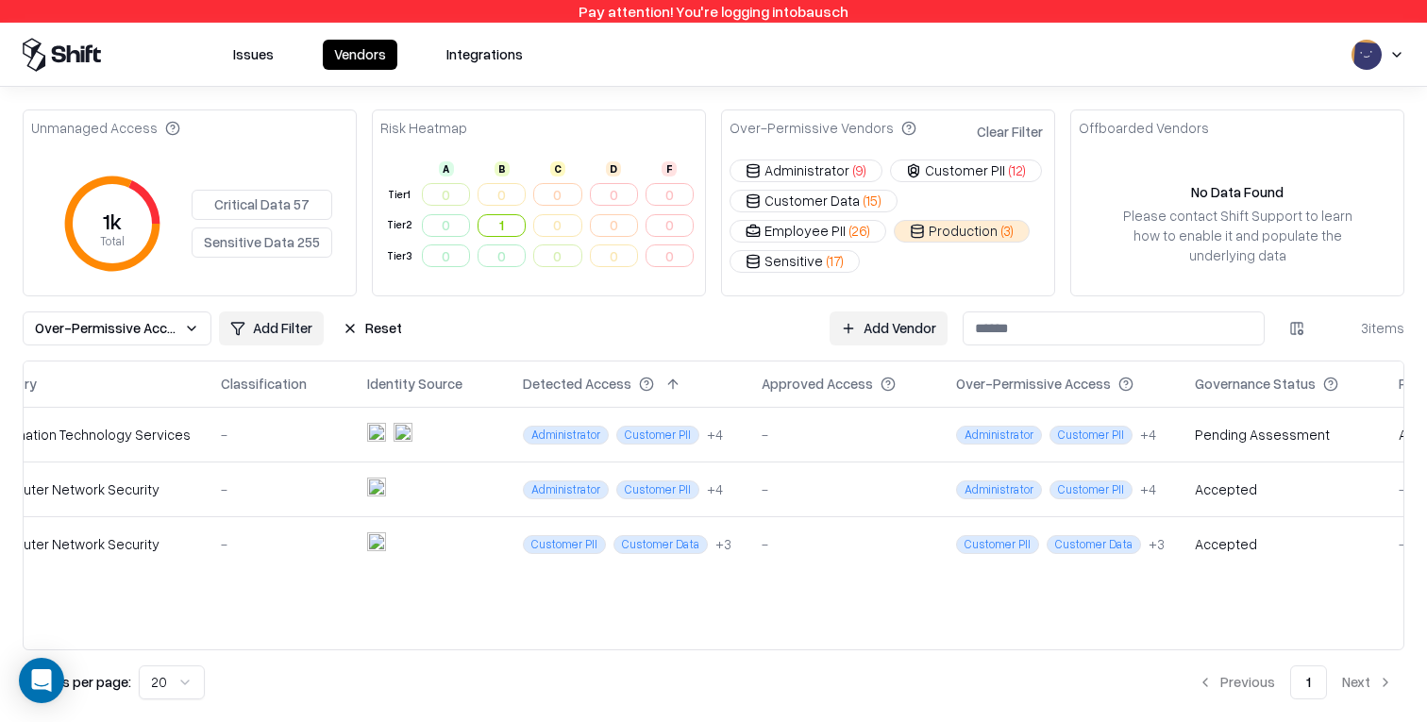
scroll to position [0, 278]
drag, startPoint x: 800, startPoint y: 234, endPoint x: 883, endPoint y: 194, distance: 92.5
click at [803, 234] on button "Production ( 3 )" at bounding box center [962, 231] width 136 height 23
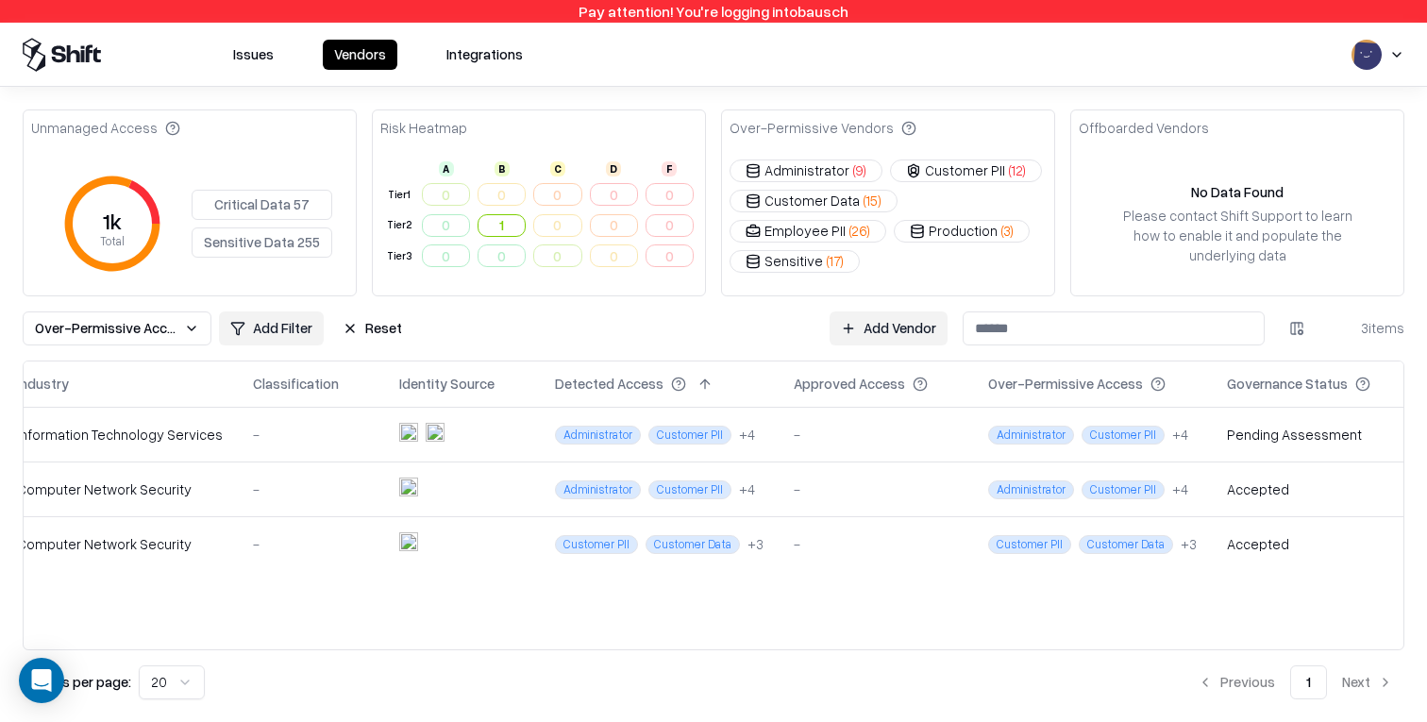
click at [803, 169] on span "( 12 )" at bounding box center [1017, 170] width 17 height 20
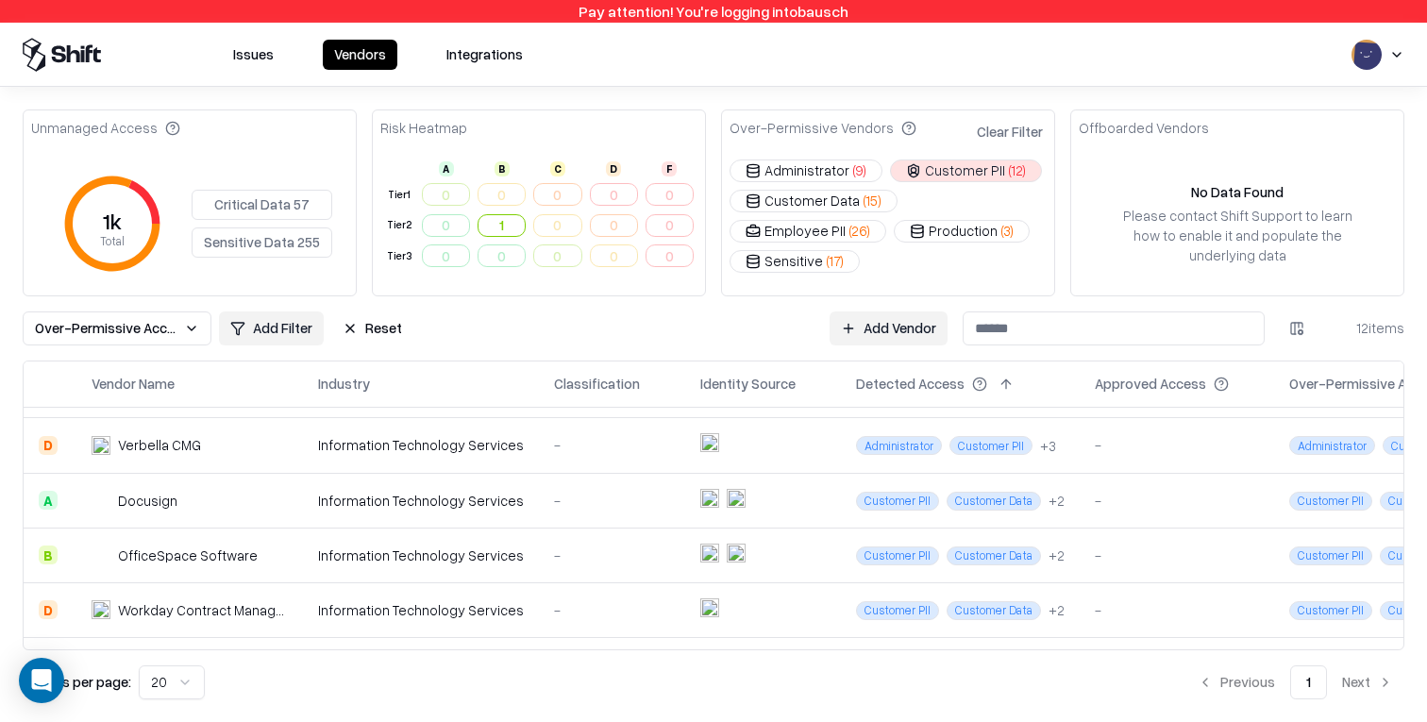
scroll to position [415, 0]
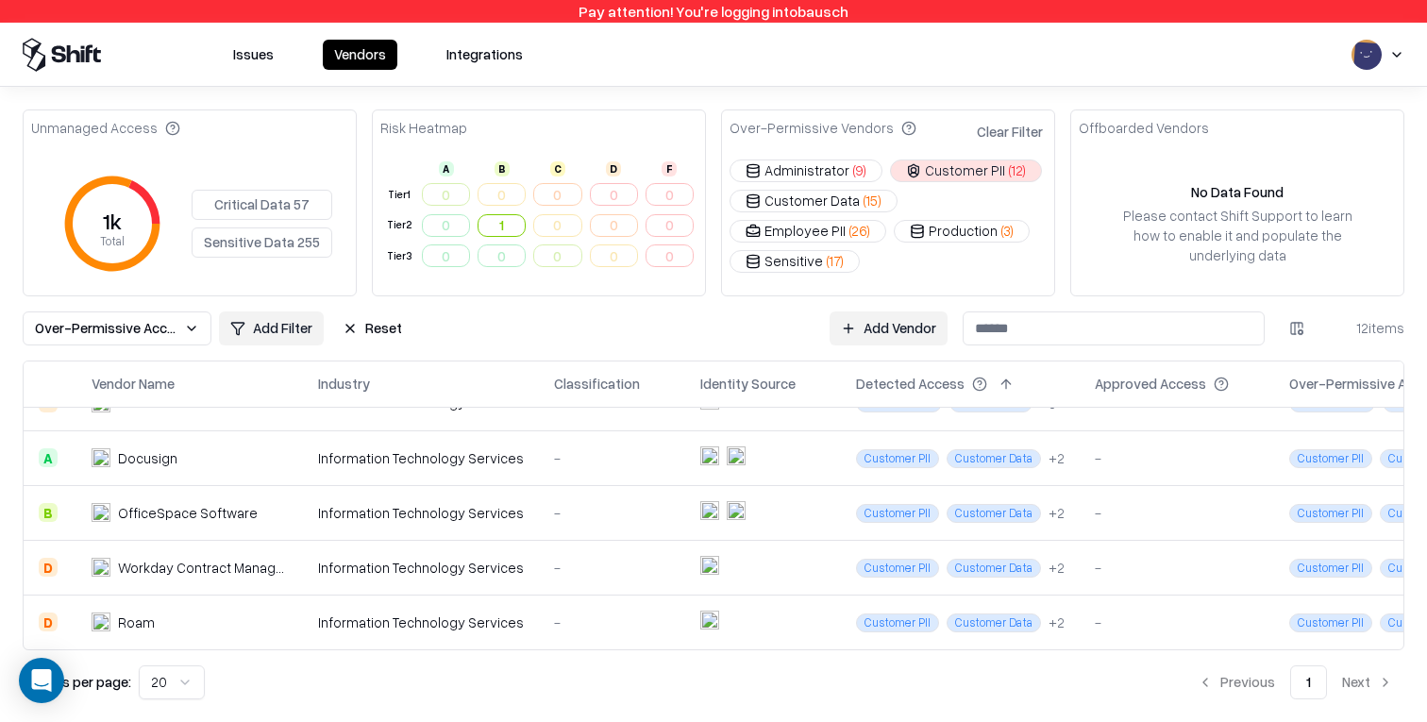
click at [457, 644] on td "Information Technology Services" at bounding box center [421, 622] width 236 height 55
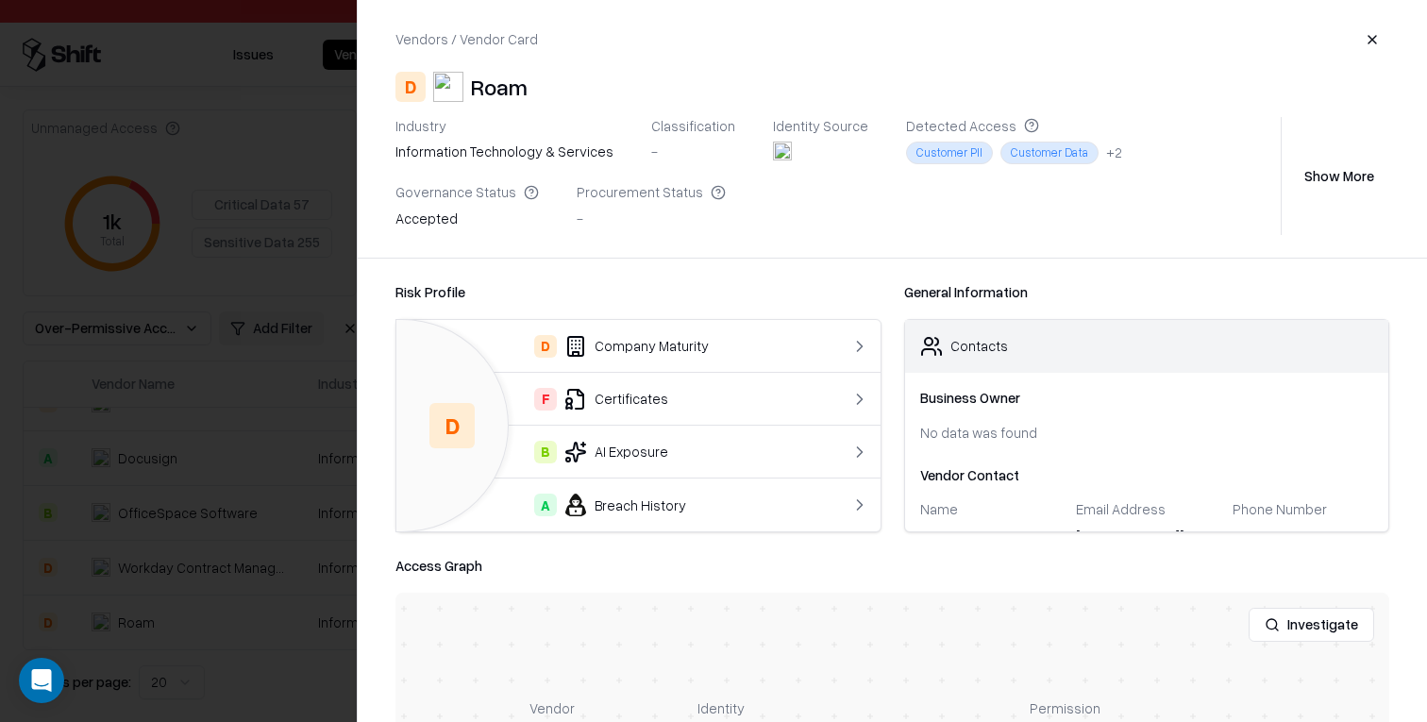
click at [803, 174] on button "Show More" at bounding box center [1340, 176] width 100 height 34
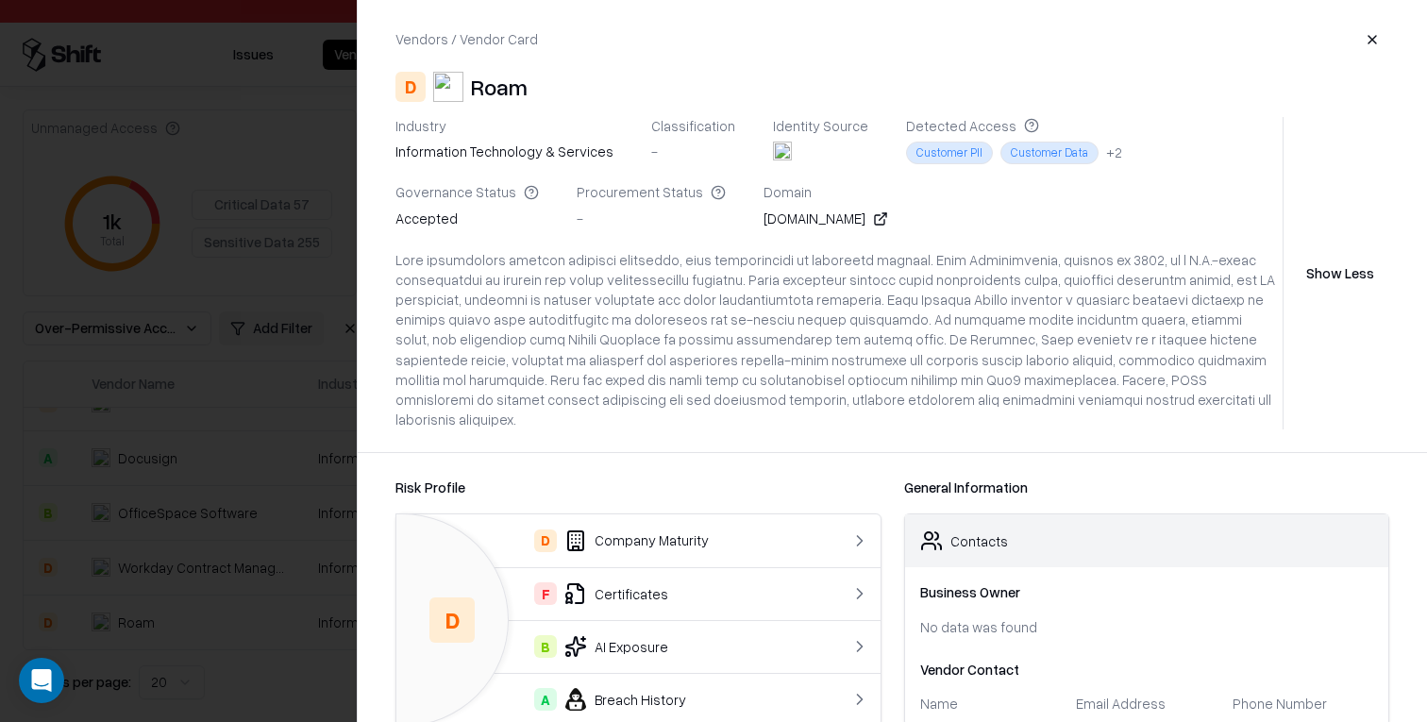
click at [803, 262] on button "Show Less" at bounding box center [1340, 274] width 98 height 34
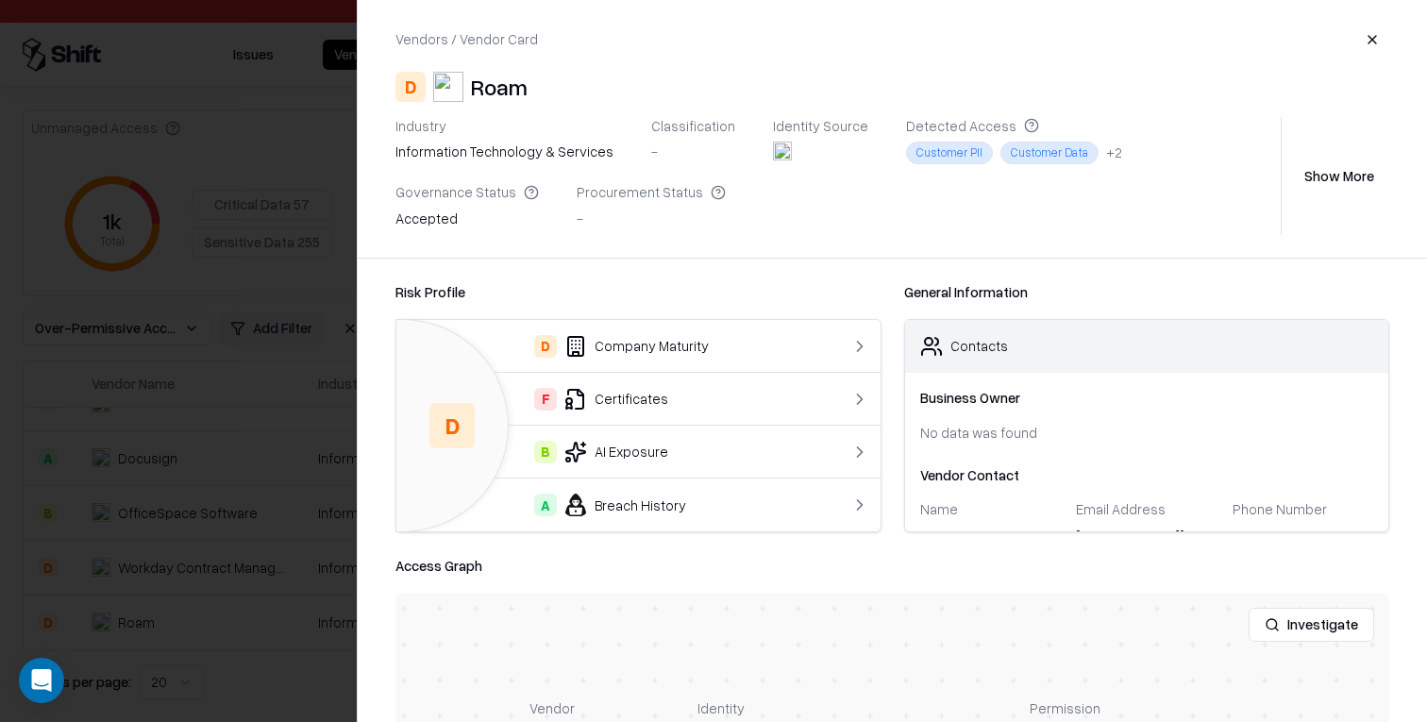
click at [203, 338] on div at bounding box center [713, 361] width 1427 height 722
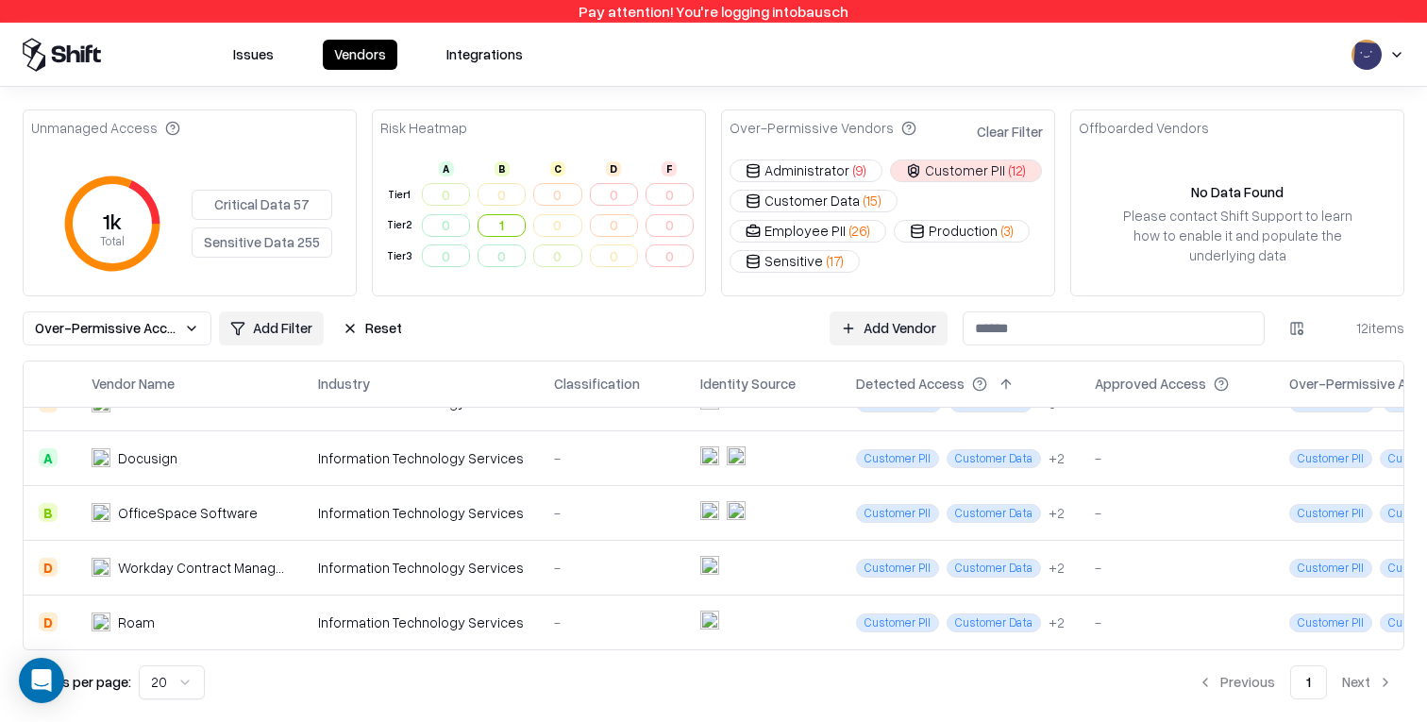
click at [796, 161] on button "Administrator ( 9 )" at bounding box center [806, 171] width 153 height 23
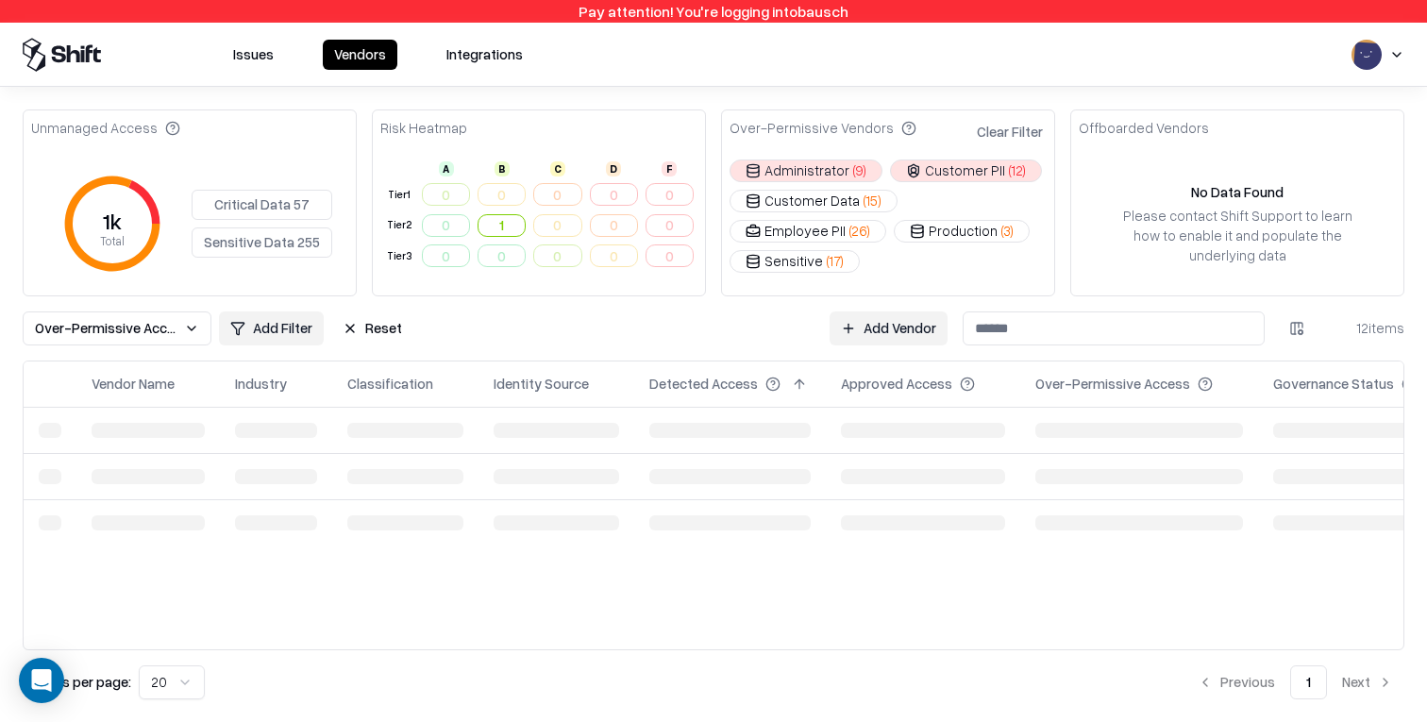
scroll to position [0, 0]
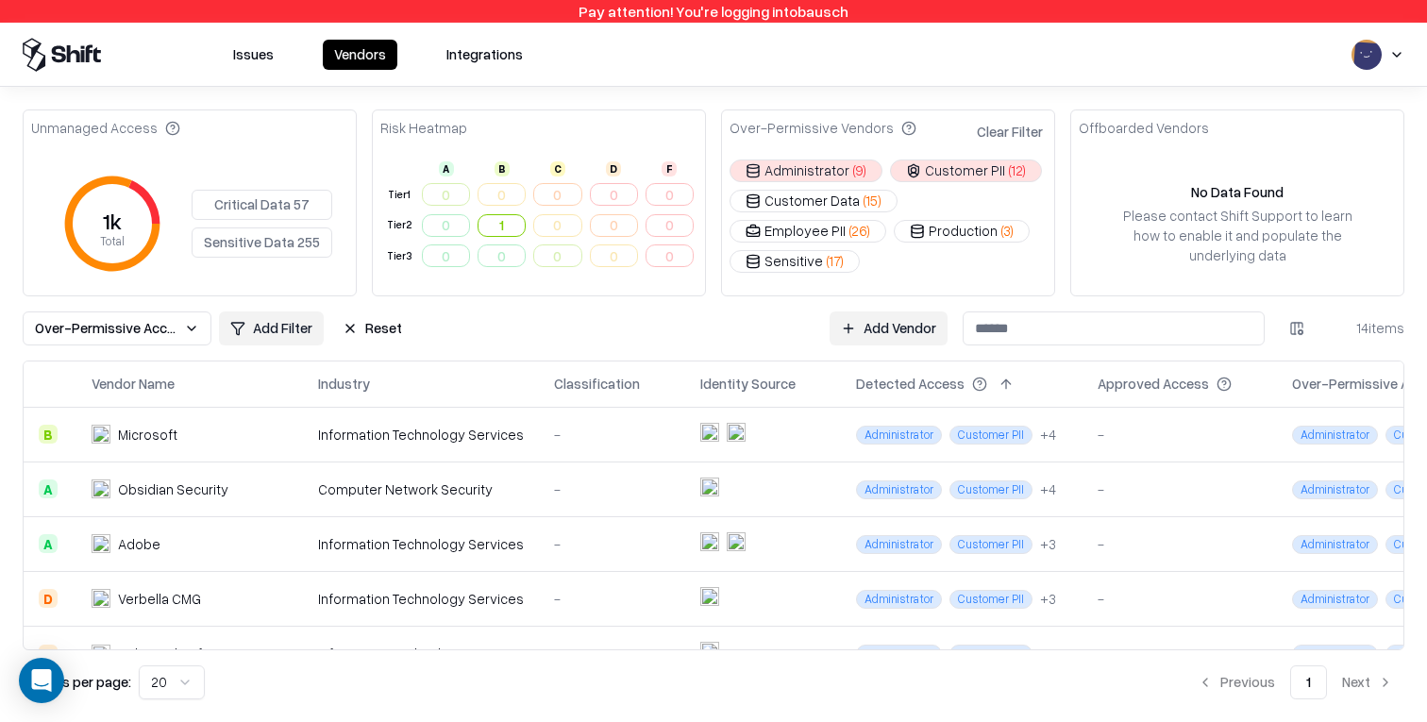
click at [803, 176] on button "Customer PII ( 12 )" at bounding box center [966, 171] width 152 height 23
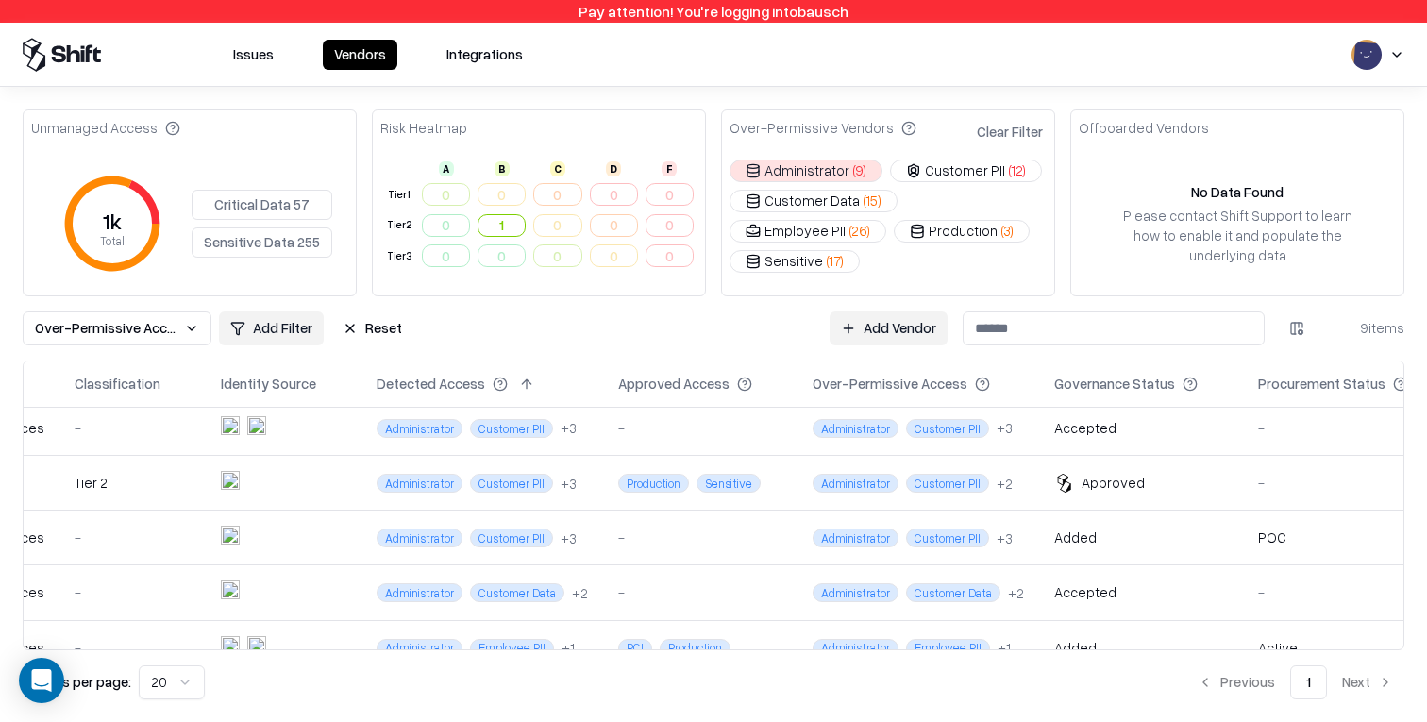
scroll to position [250, 430]
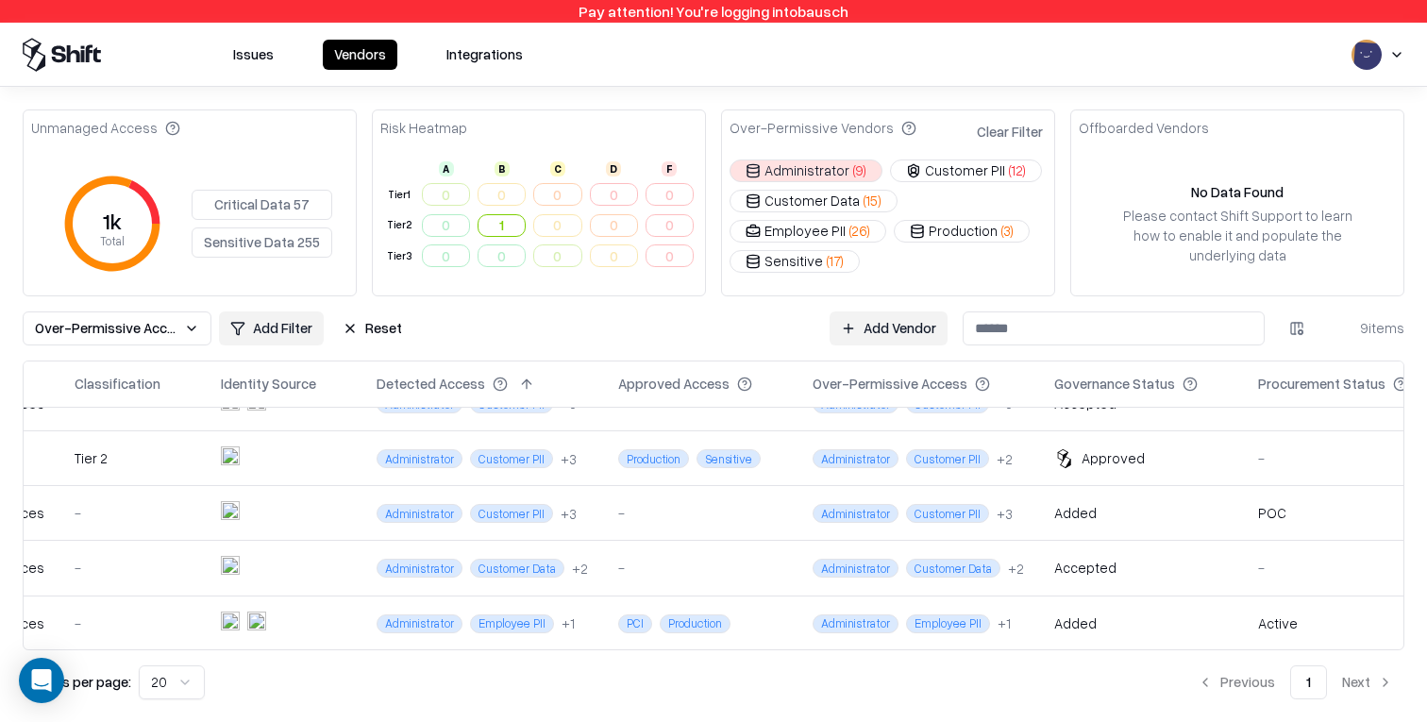
click at [285, 245] on button "Sensitive Data 255" at bounding box center [262, 243] width 141 height 30
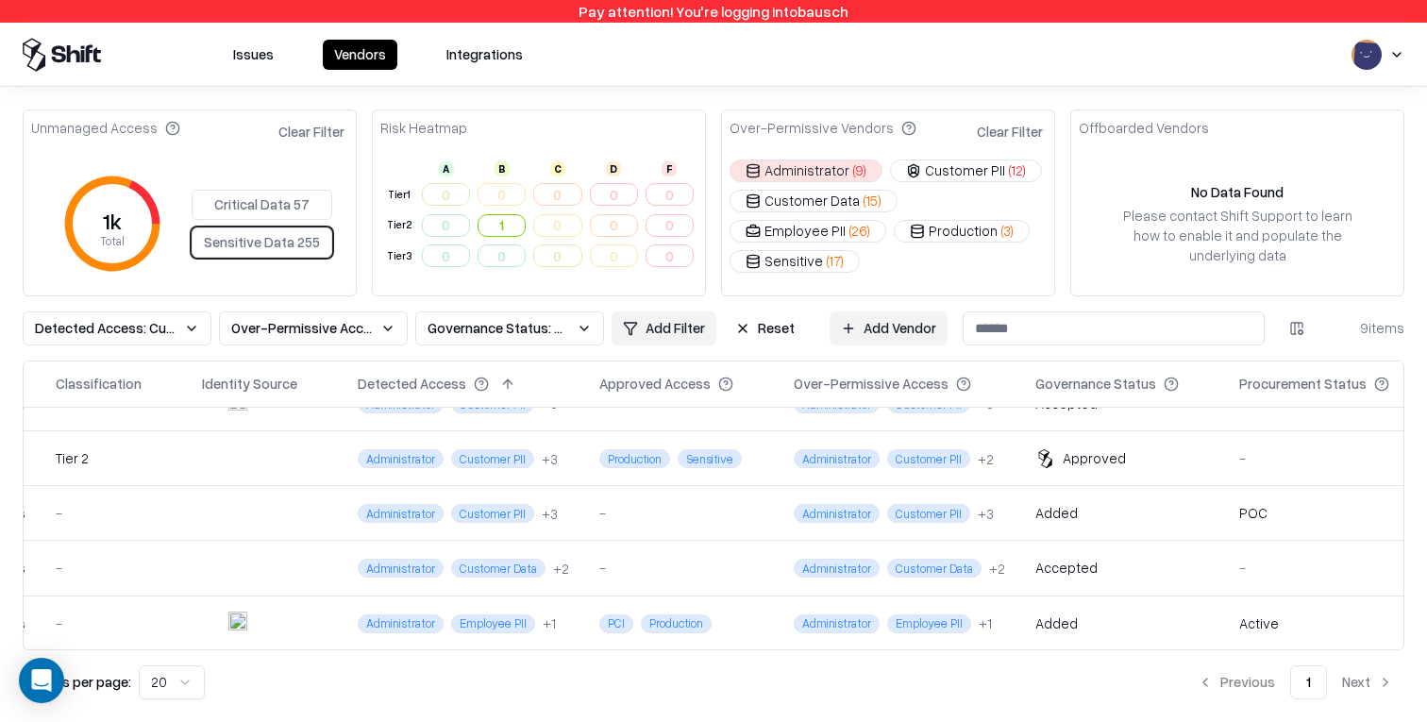
scroll to position [0, 242]
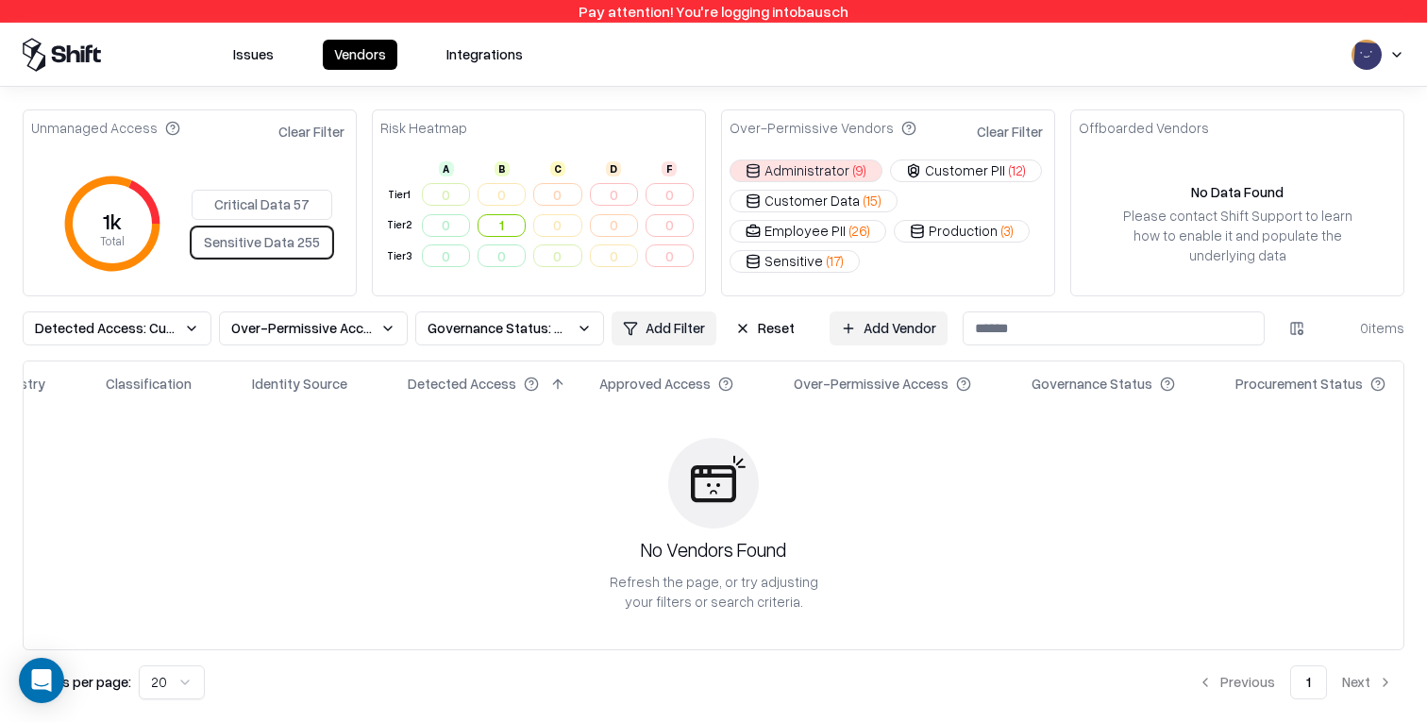
click at [753, 326] on button "Reset" at bounding box center [765, 329] width 82 height 34
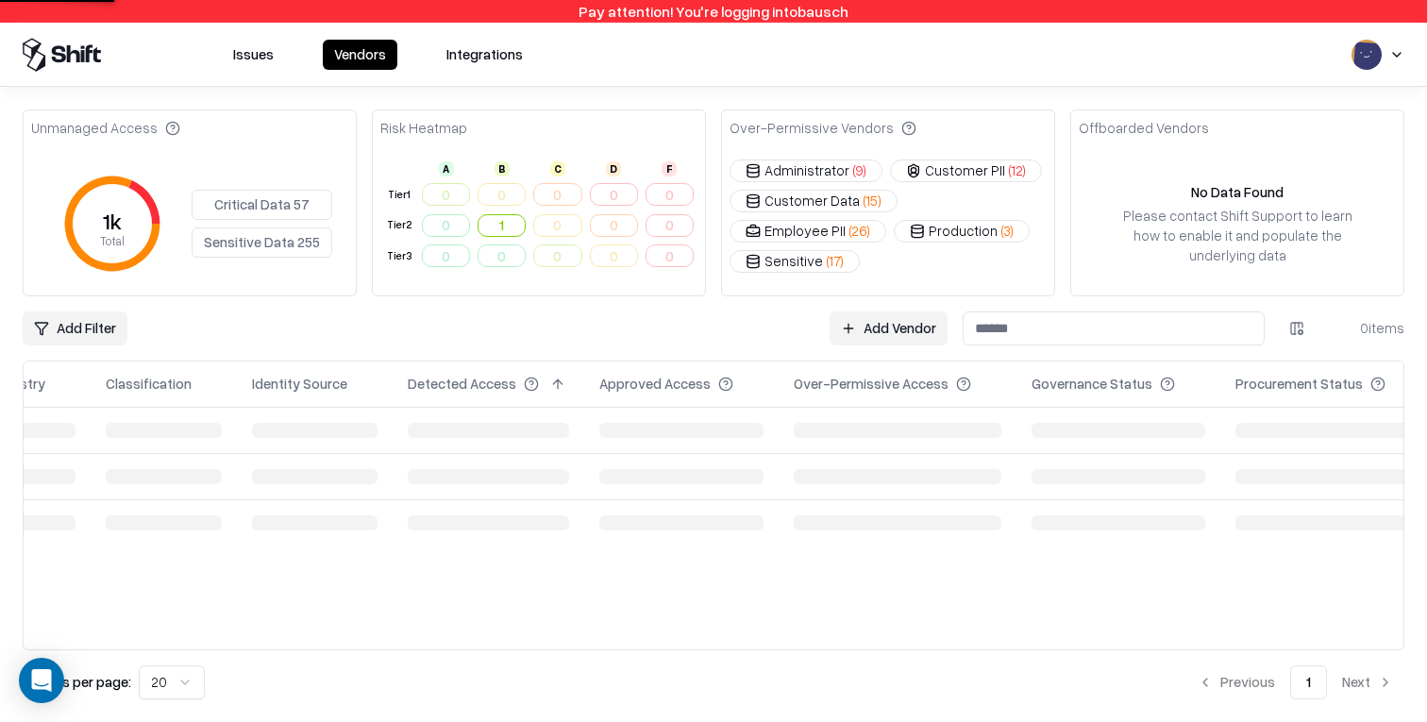
click at [268, 237] on button "Sensitive Data 255" at bounding box center [262, 243] width 141 height 30
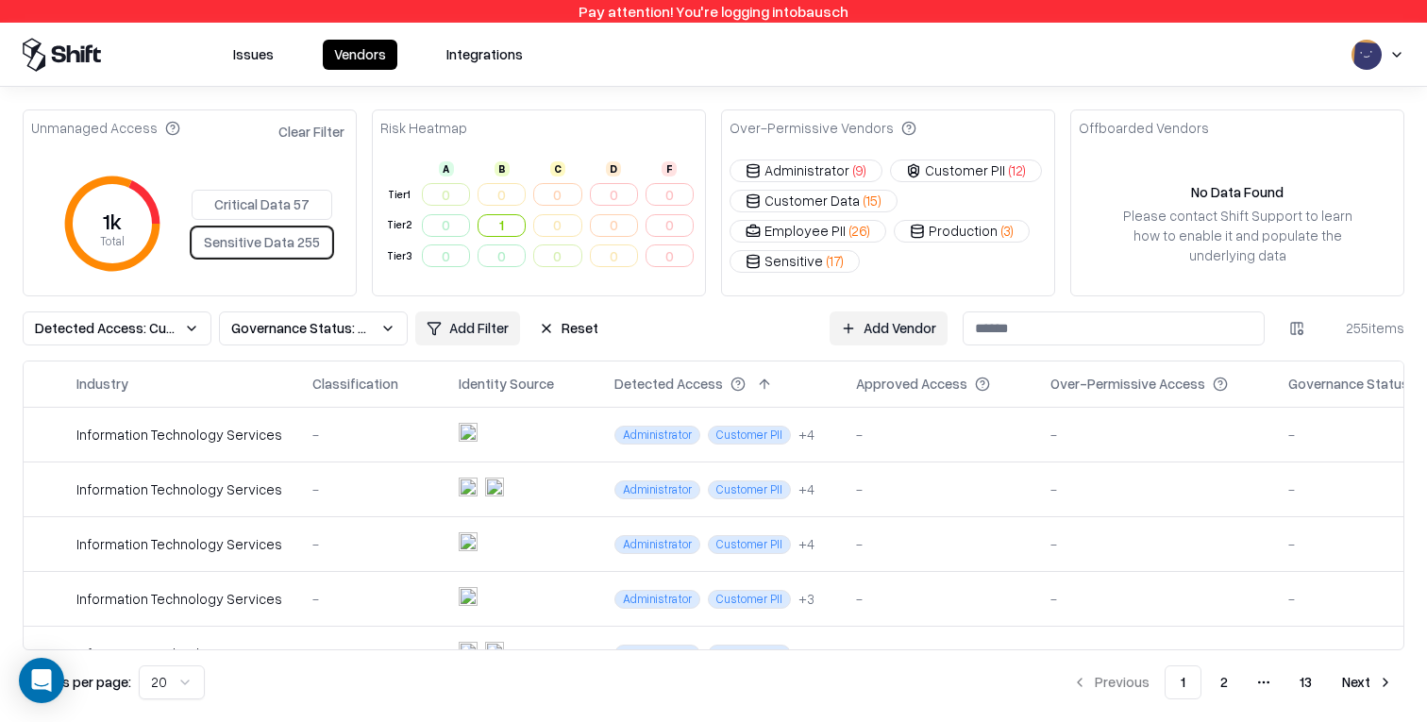
click at [325, 134] on button "Clear Filter" at bounding box center [312, 131] width 74 height 27
